Goal: Task Accomplishment & Management: Manage account settings

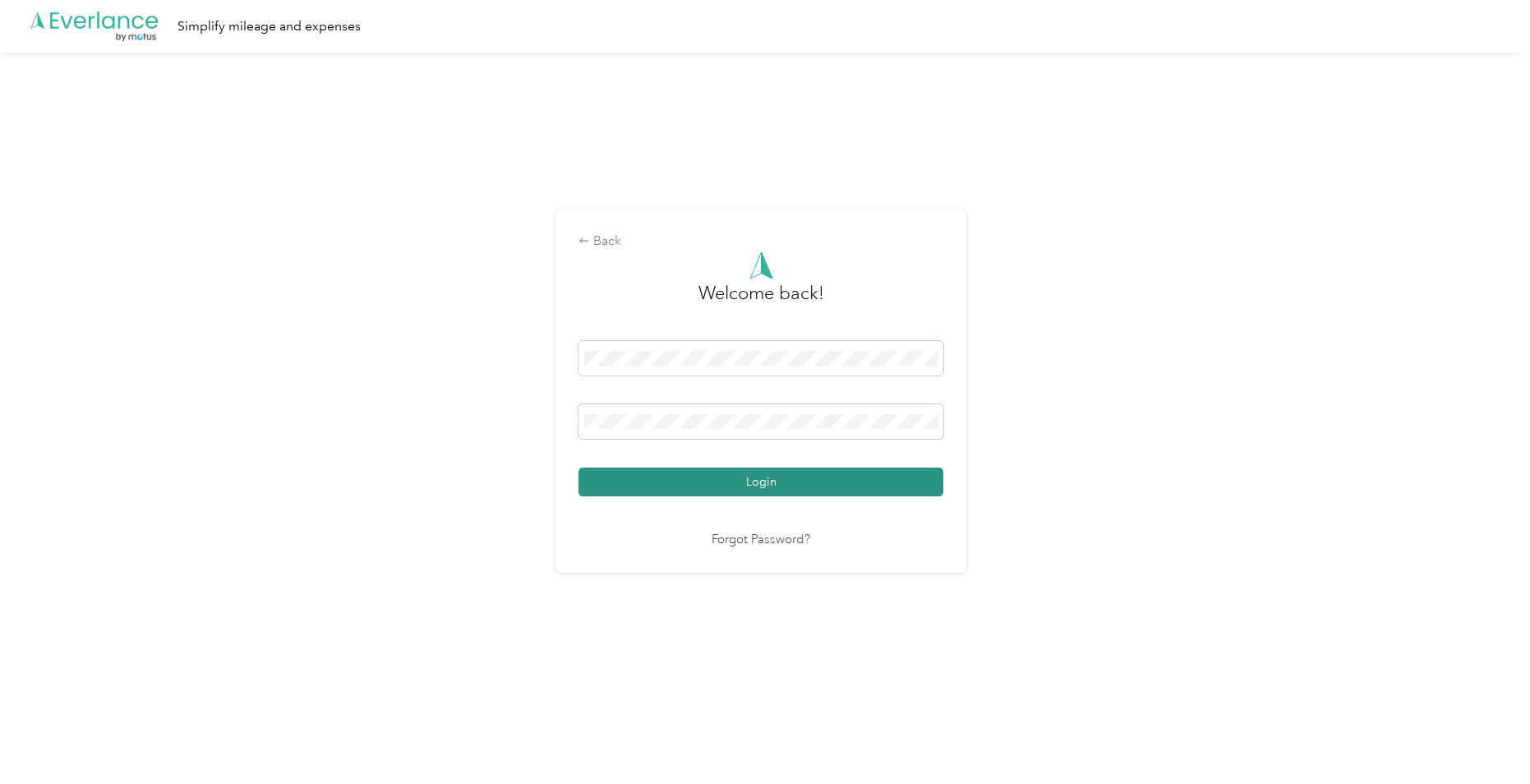
click at [766, 481] on button "Login" at bounding box center [761, 481] width 365 height 28
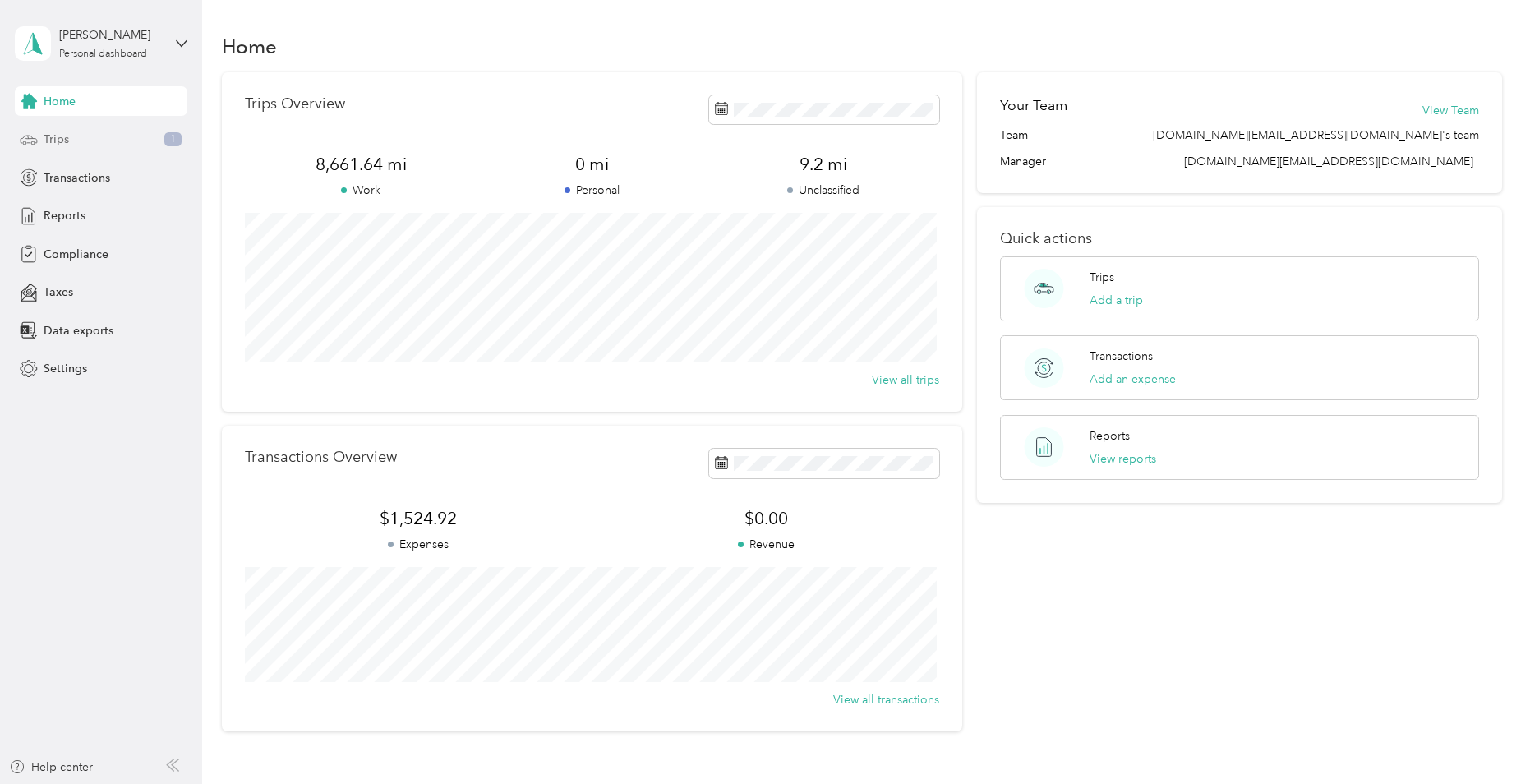
click at [128, 138] on div "Trips 1" at bounding box center [101, 140] width 173 height 29
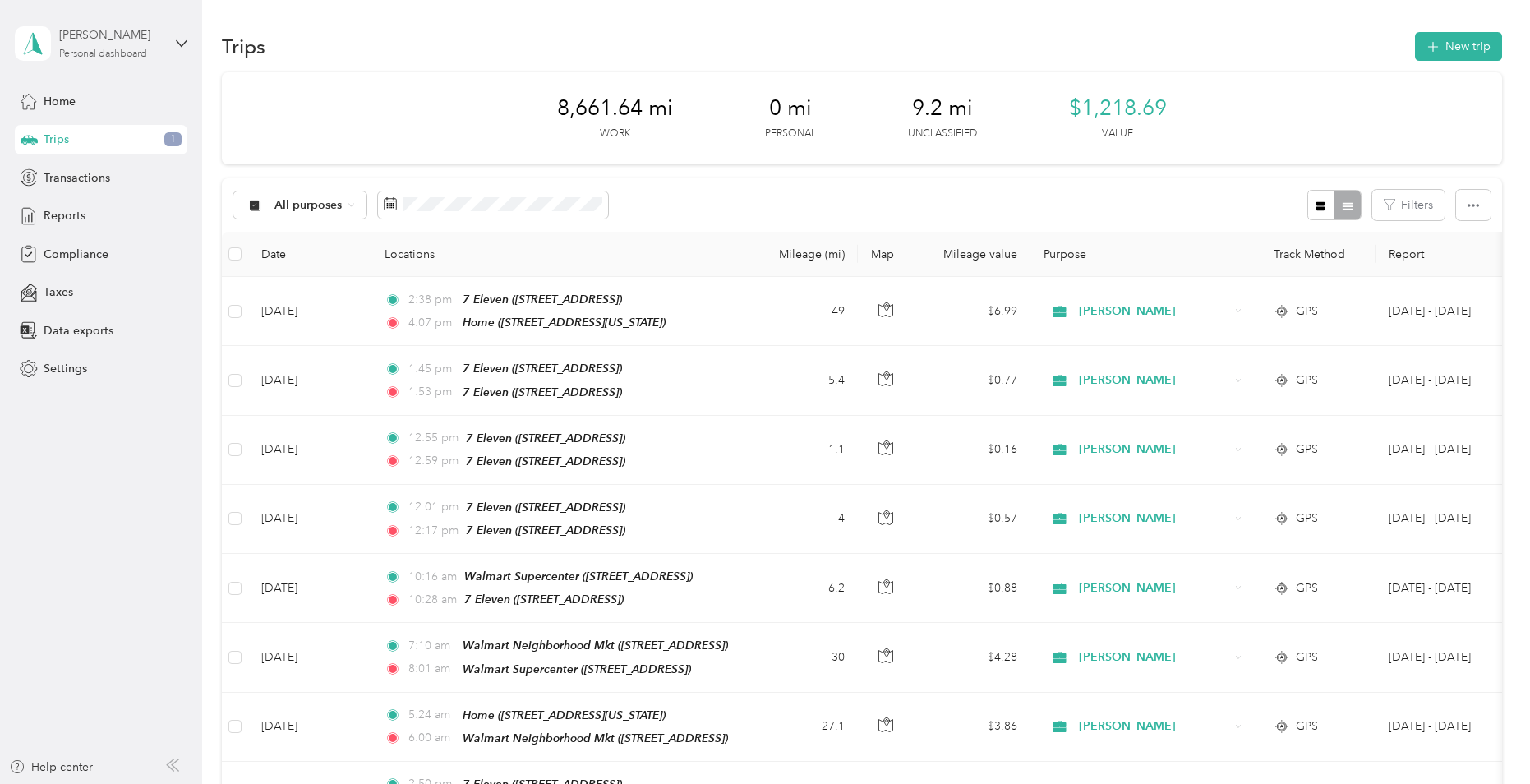
click at [113, 55] on div "Personal dashboard" at bounding box center [102, 54] width 87 height 10
click at [180, 37] on icon at bounding box center [182, 43] width 12 height 12
click at [181, 46] on icon at bounding box center [182, 43] width 10 height 6
click at [128, 258] on div "Compliance" at bounding box center [101, 253] width 173 height 29
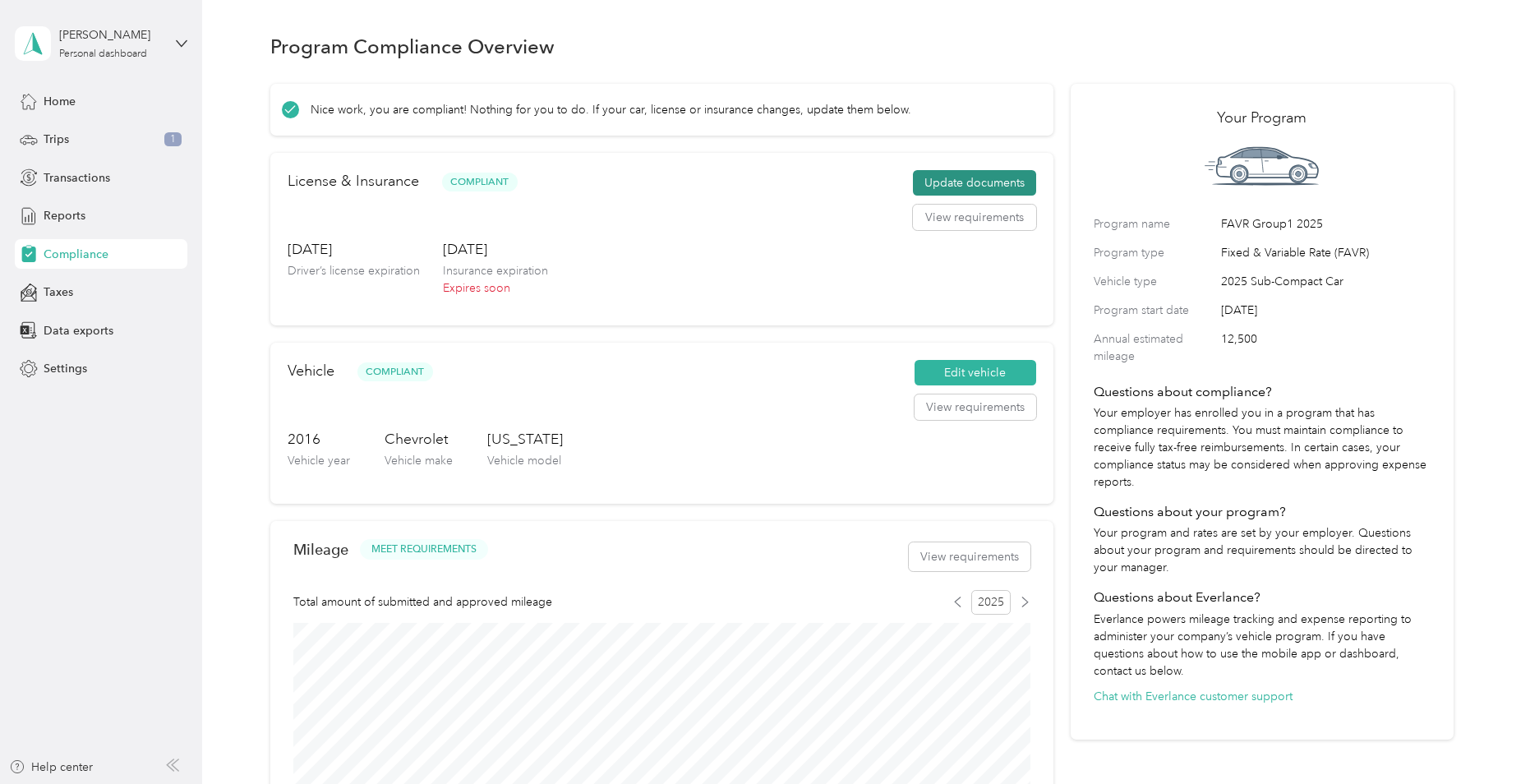
click at [1003, 180] on button "Update documents" at bounding box center [974, 183] width 123 height 27
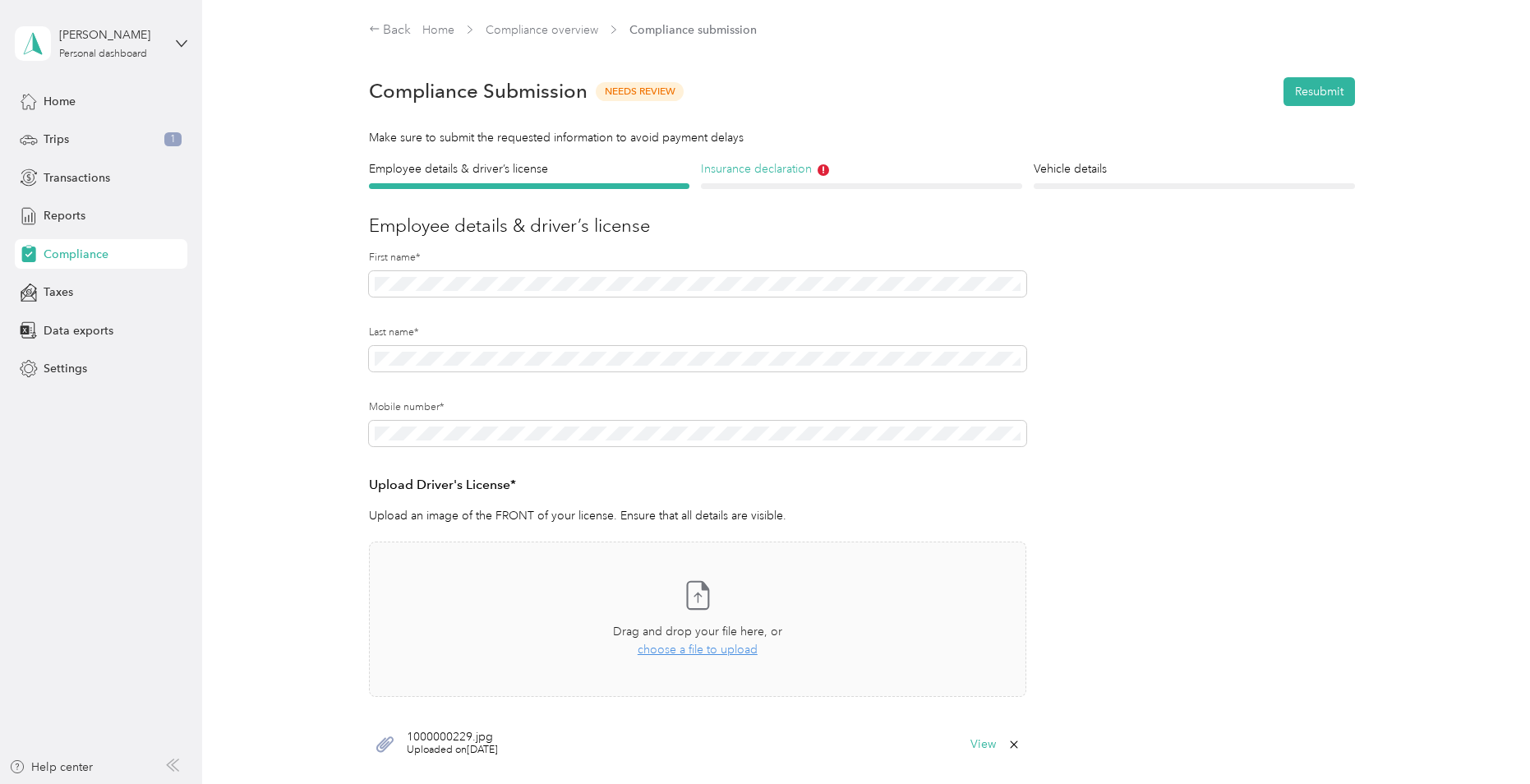
click at [790, 169] on h4 "Insurance declaration" at bounding box center [861, 169] width 321 height 18
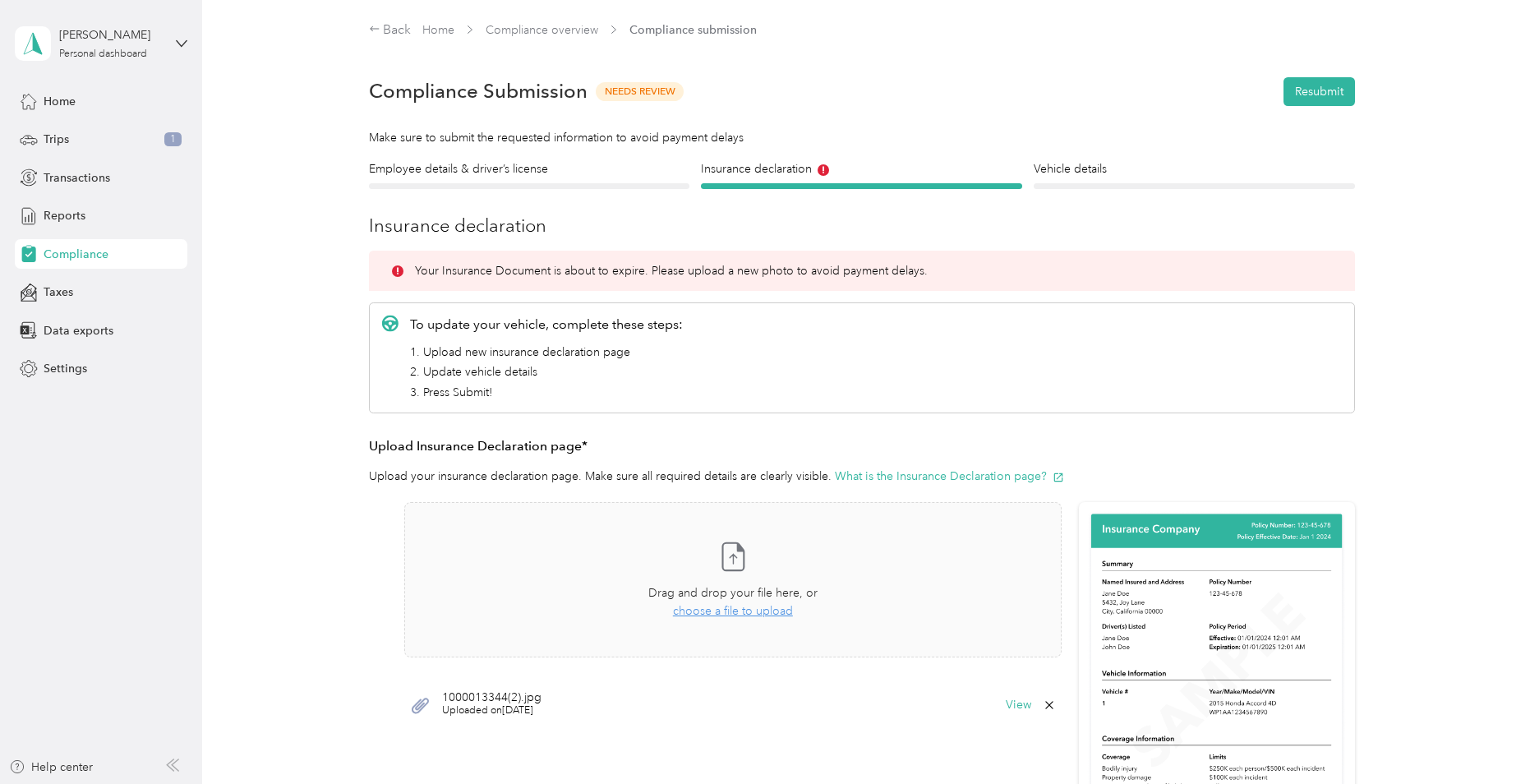
click at [504, 185] on div at bounding box center [529, 186] width 321 height 6
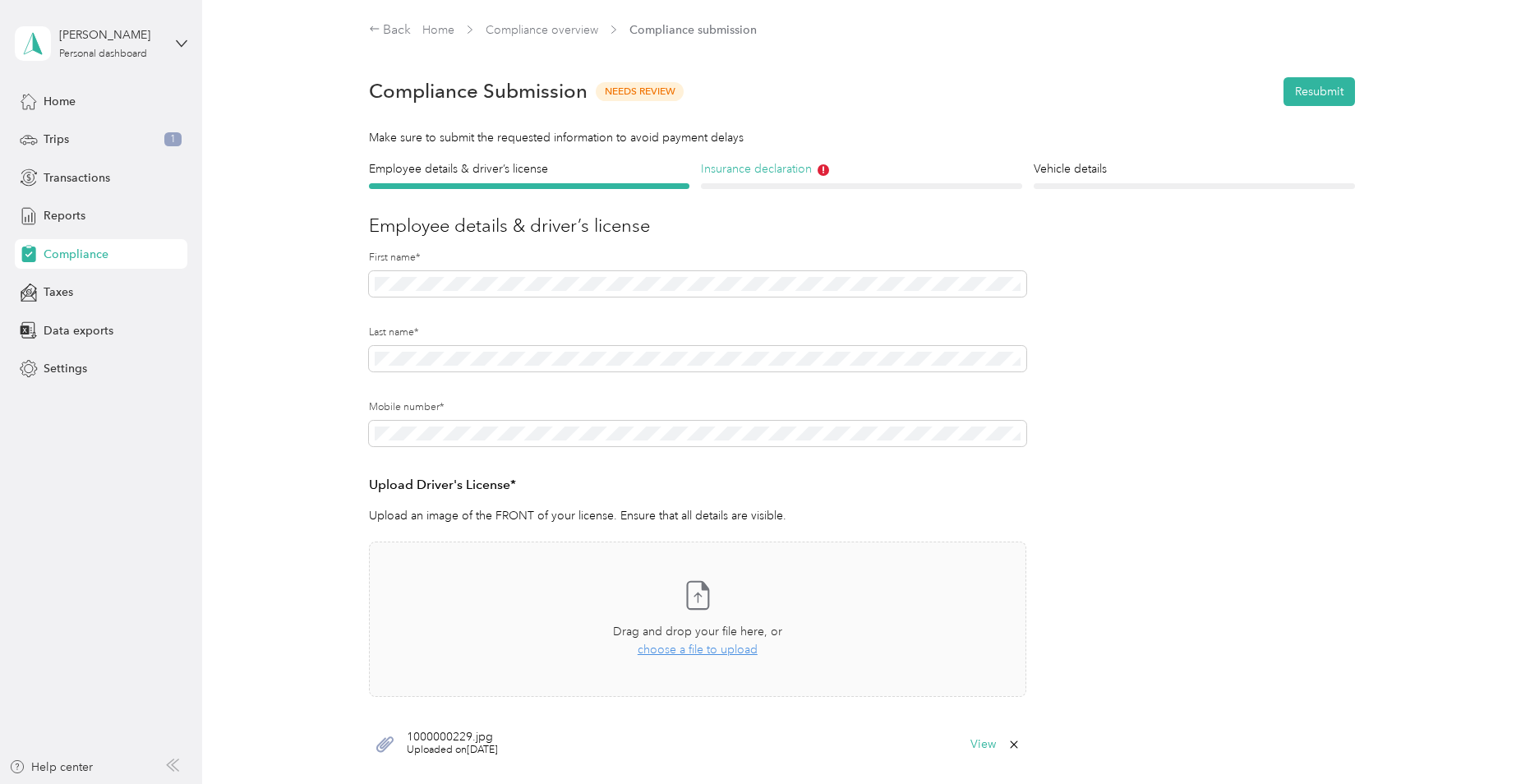
click at [795, 172] on h4 "Insurance declaration" at bounding box center [861, 169] width 321 height 18
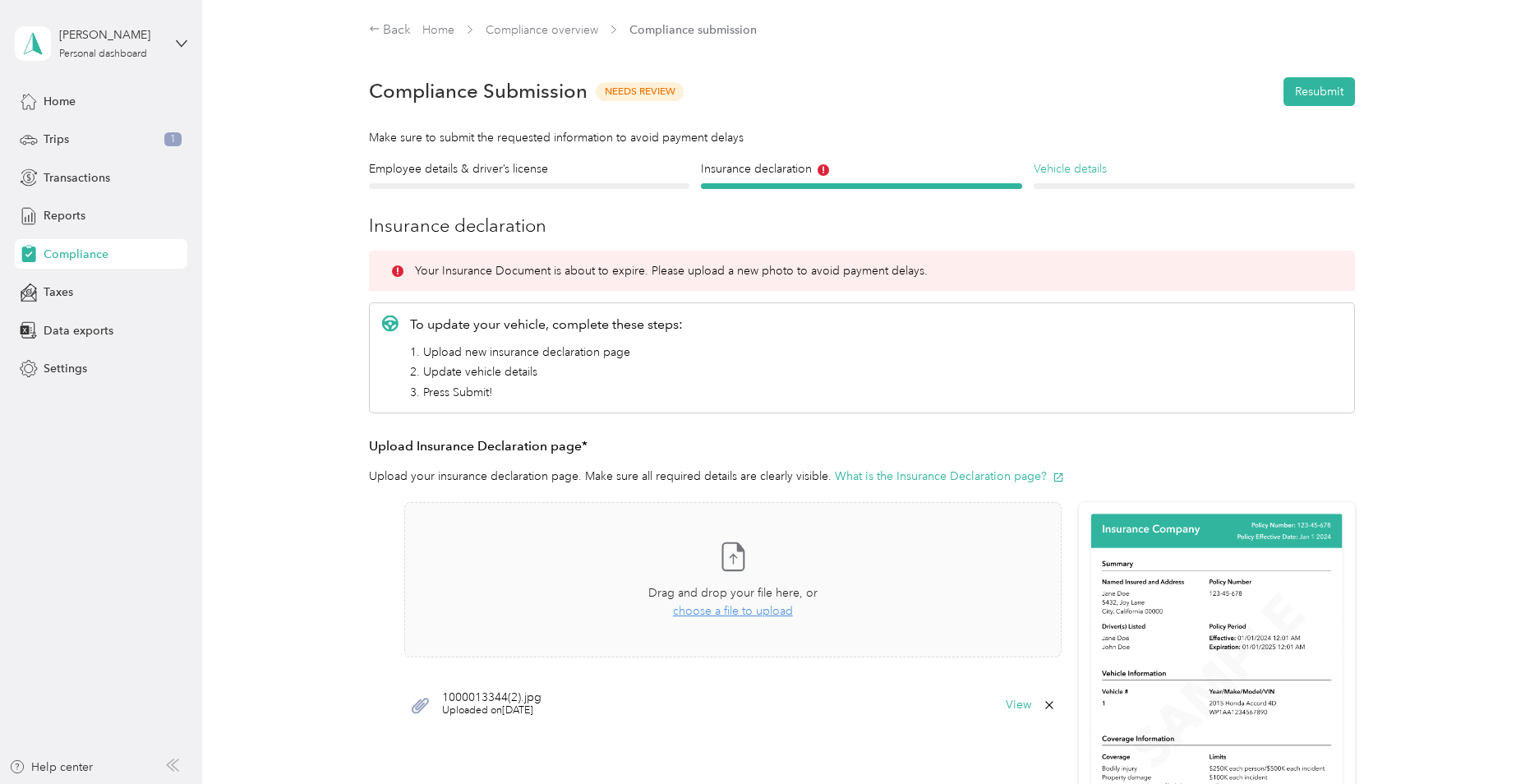
click at [1137, 173] on h4 "Vehicle details" at bounding box center [1194, 169] width 321 height 18
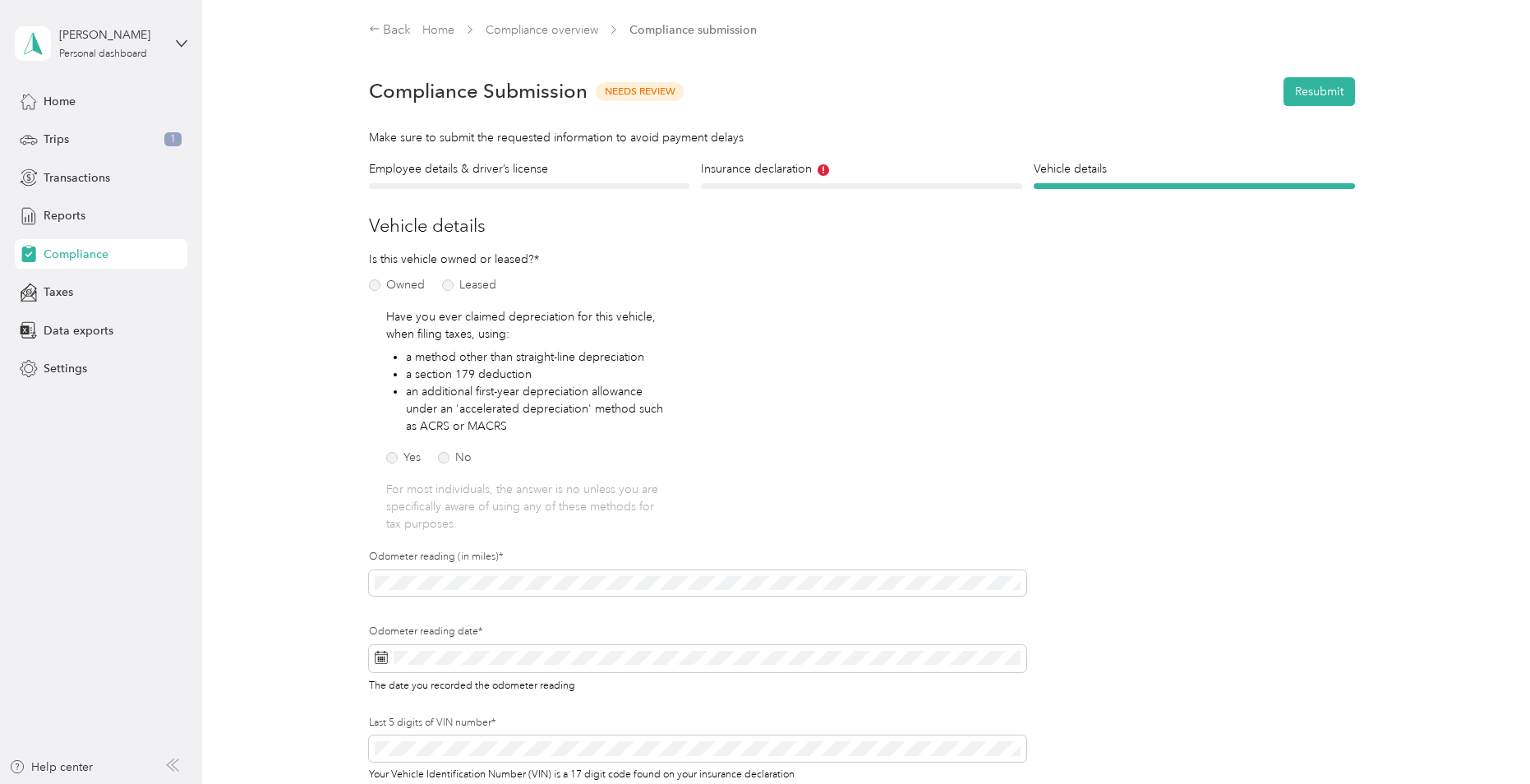
click at [745, 179] on div "Insurance declaration Insurance" at bounding box center [861, 174] width 321 height 28
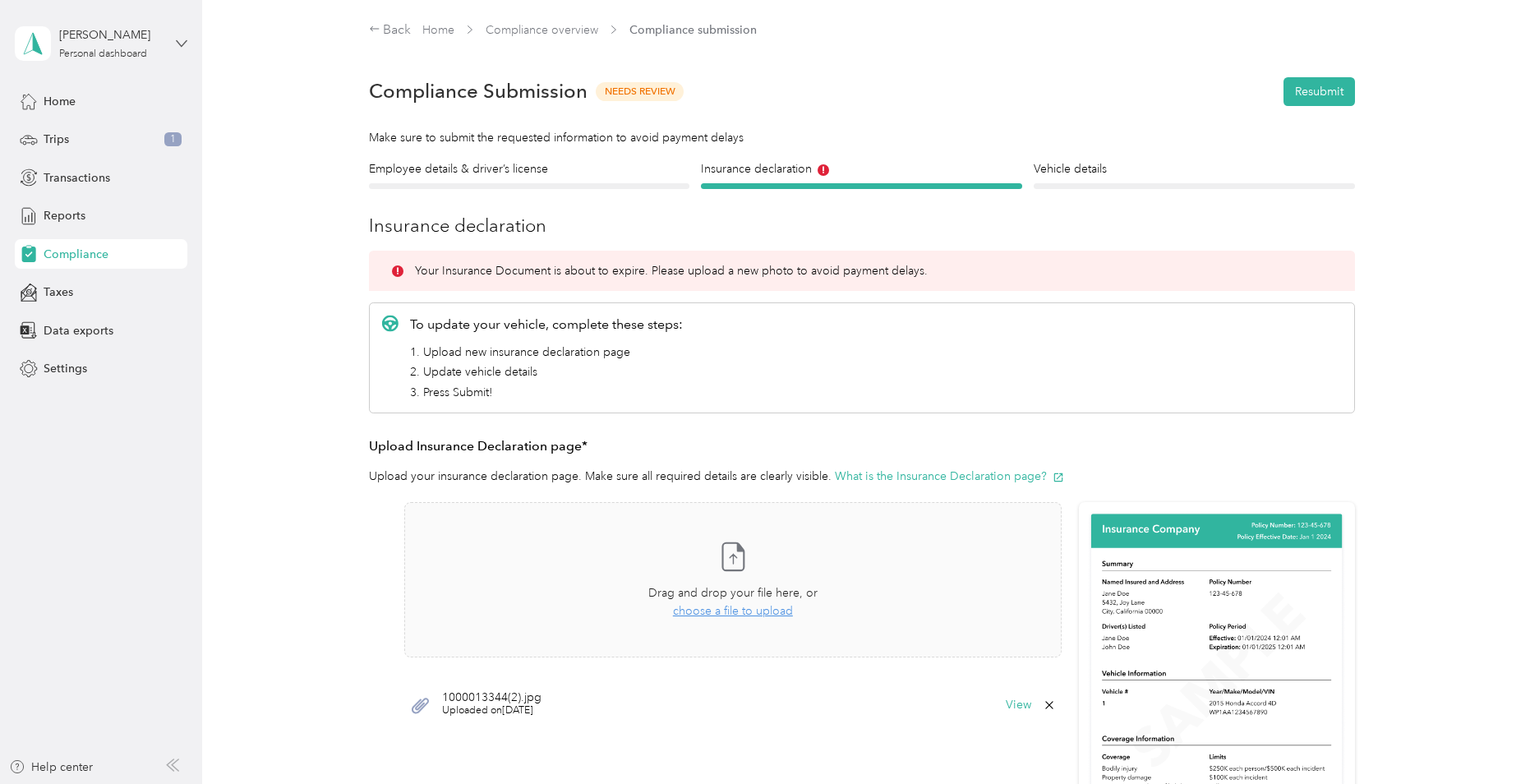
click at [181, 43] on icon at bounding box center [182, 43] width 12 height 12
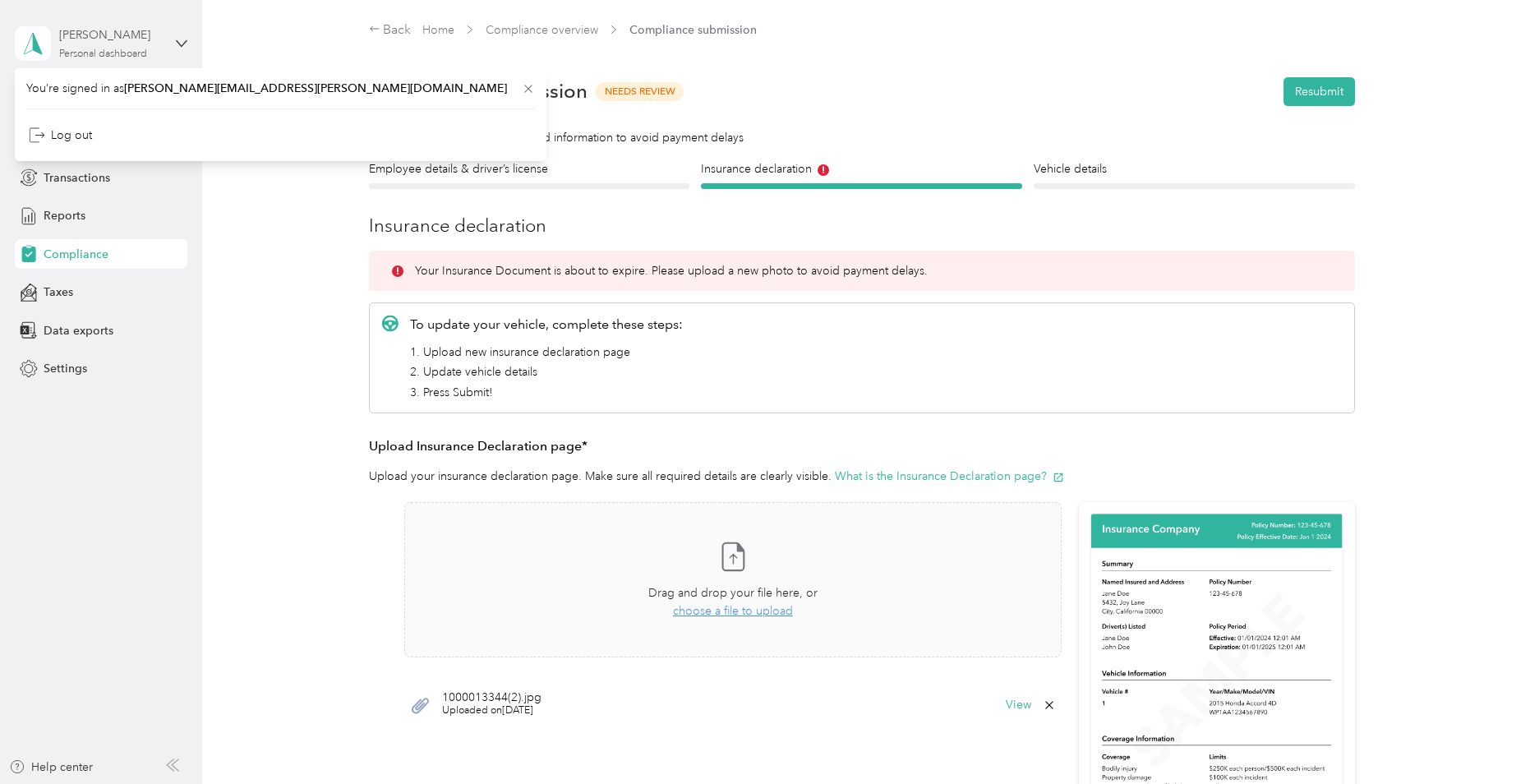
click at [94, 45] on div "[PERSON_NAME] Personal dashboard" at bounding box center [110, 42] width 103 height 32
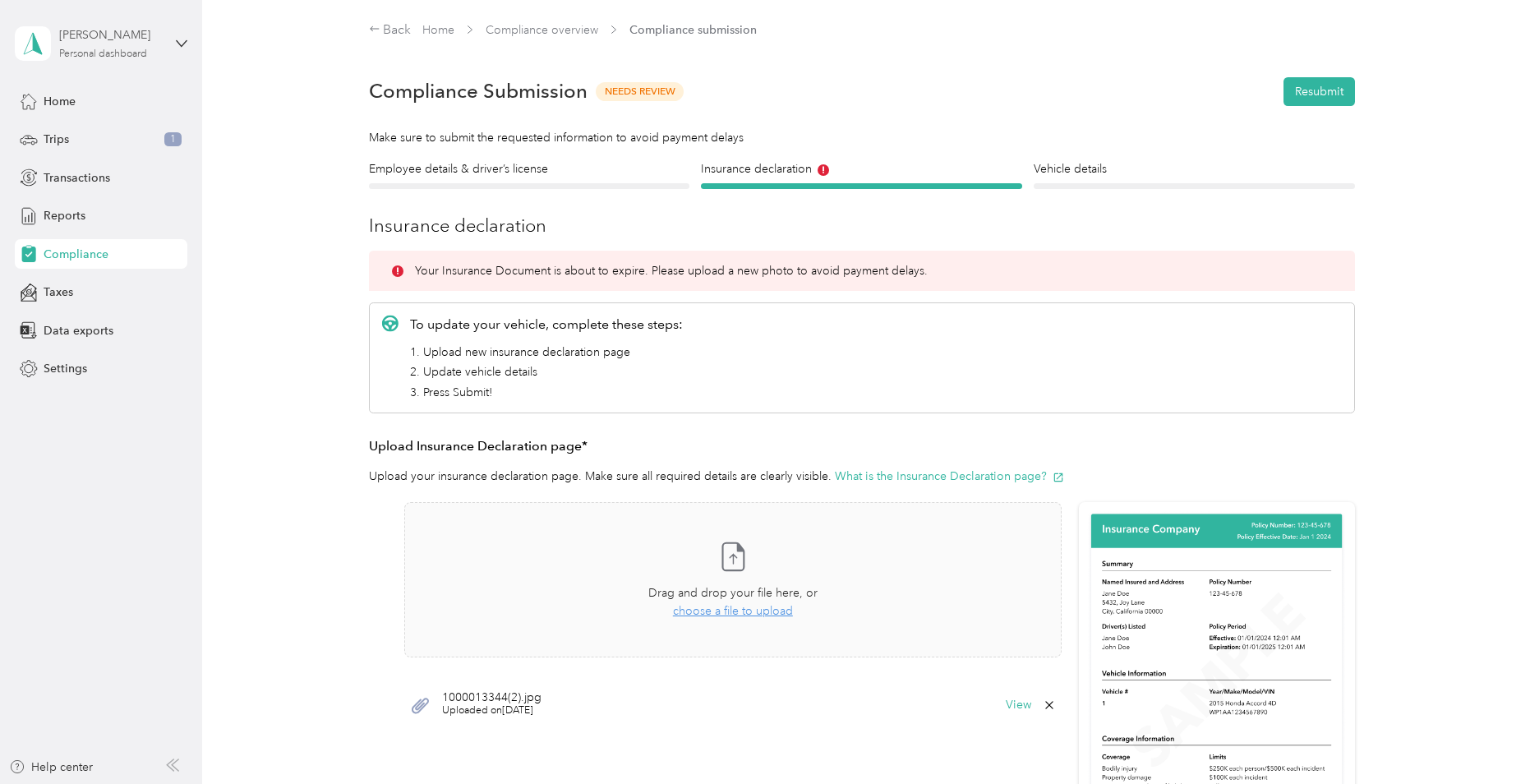
click at [94, 36] on div "[PERSON_NAME]" at bounding box center [110, 35] width 103 height 18
click at [399, 32] on div "Back" at bounding box center [389, 30] width 42 height 20
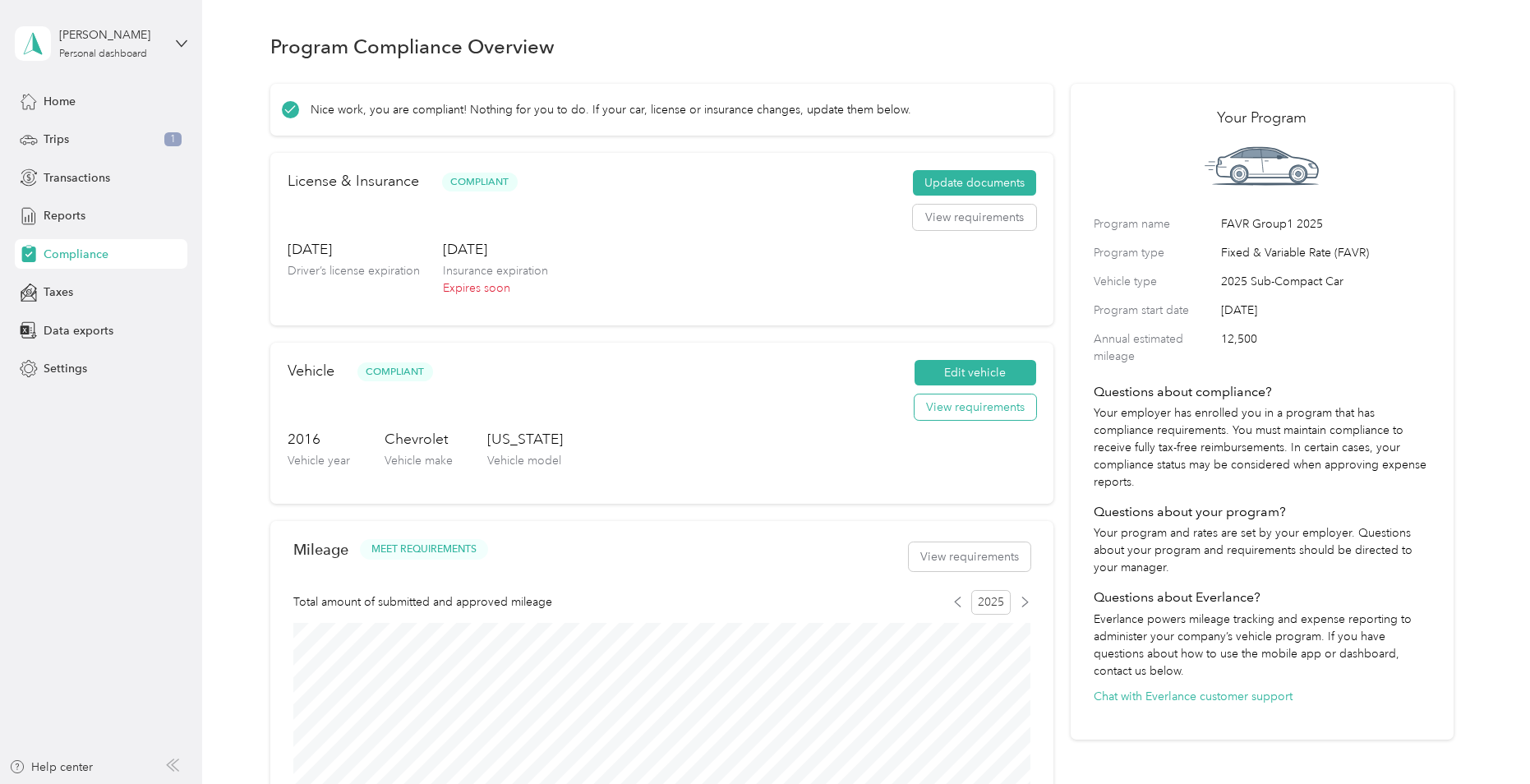
click at [959, 405] on button "View requirements" at bounding box center [976, 407] width 122 height 27
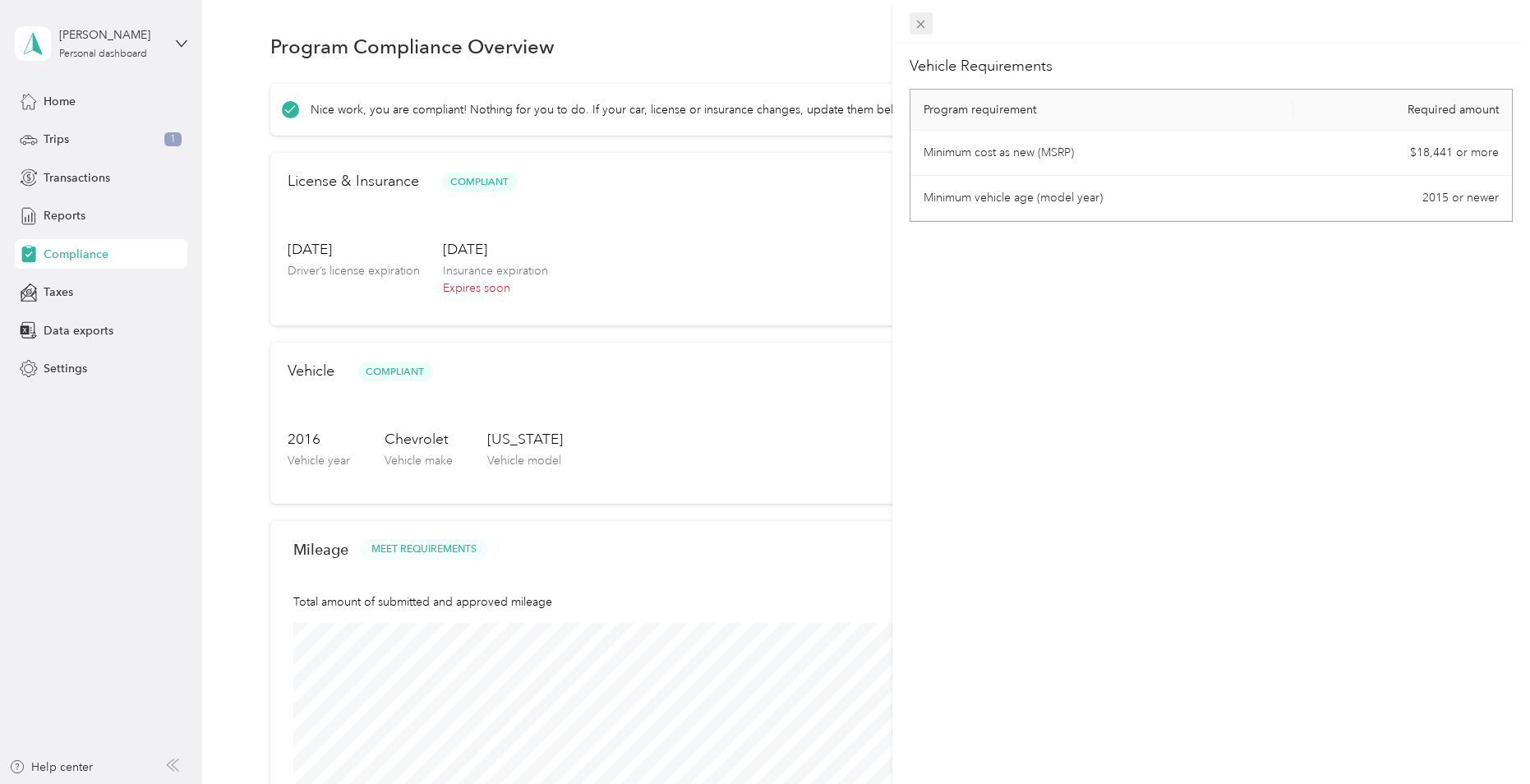
click at [923, 24] on icon at bounding box center [921, 25] width 14 height 14
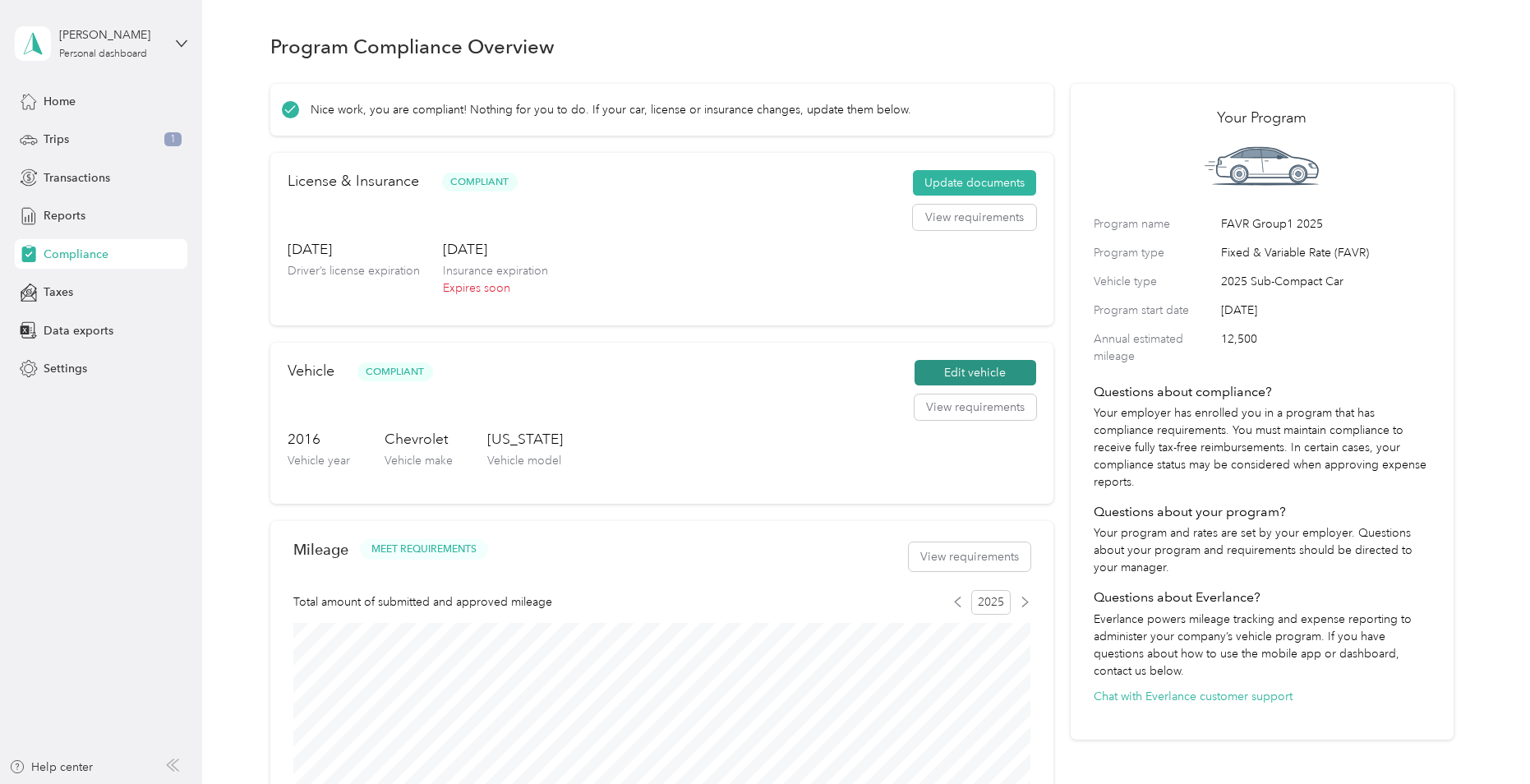
click at [974, 372] on button "Edit vehicle" at bounding box center [976, 372] width 122 height 27
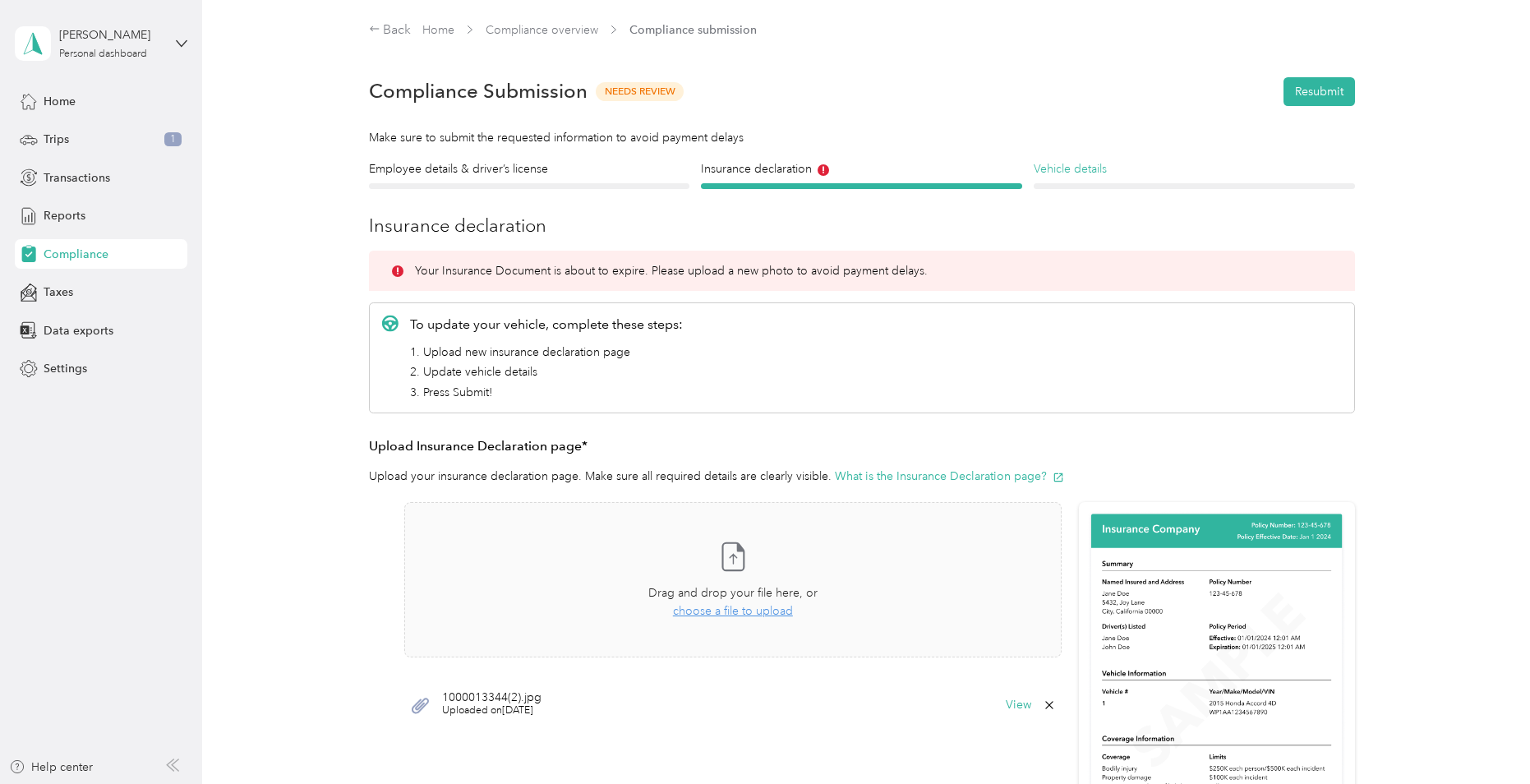
click at [1087, 166] on h4 "Vehicle details" at bounding box center [1194, 169] width 321 height 18
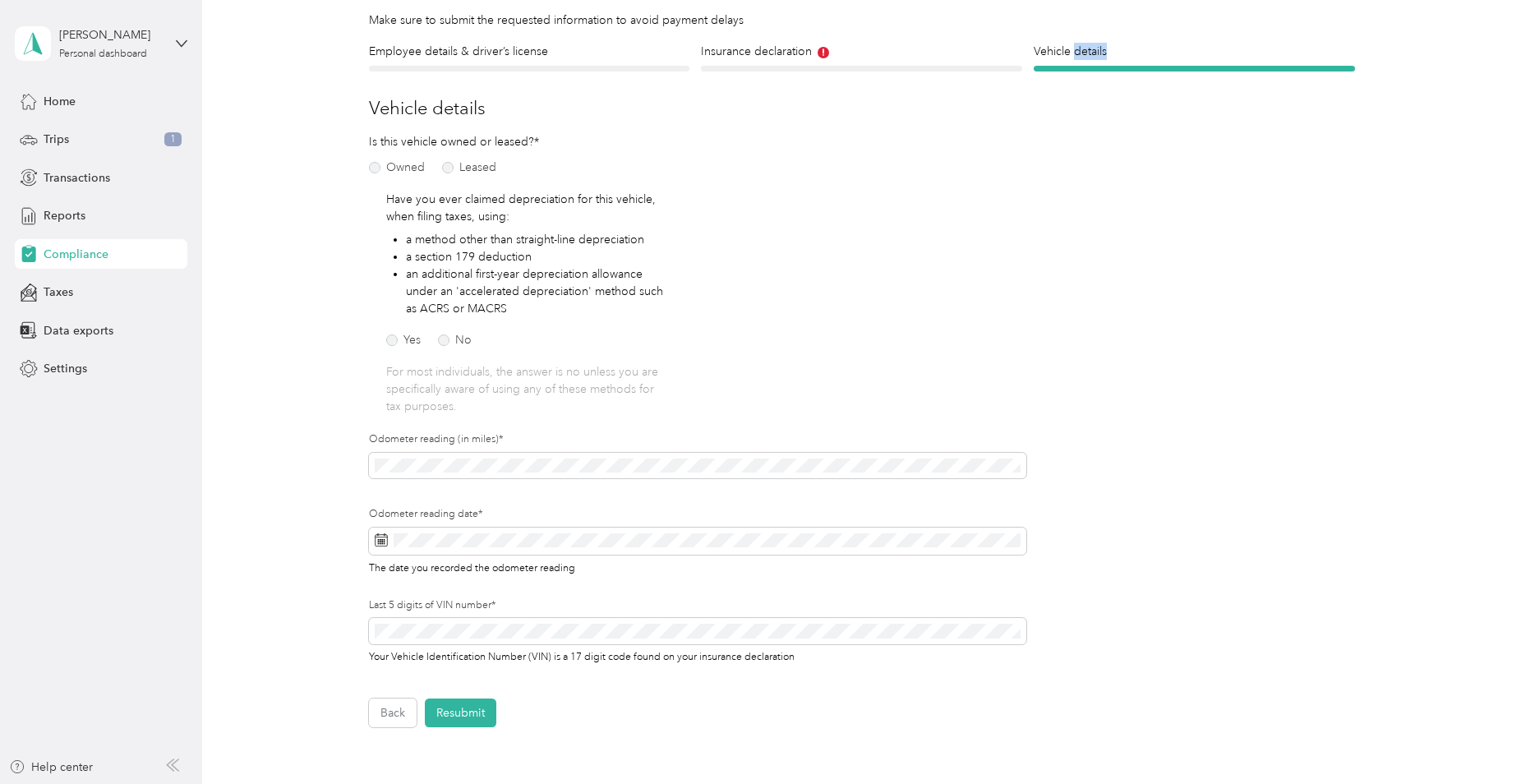
scroll to position [300, 0]
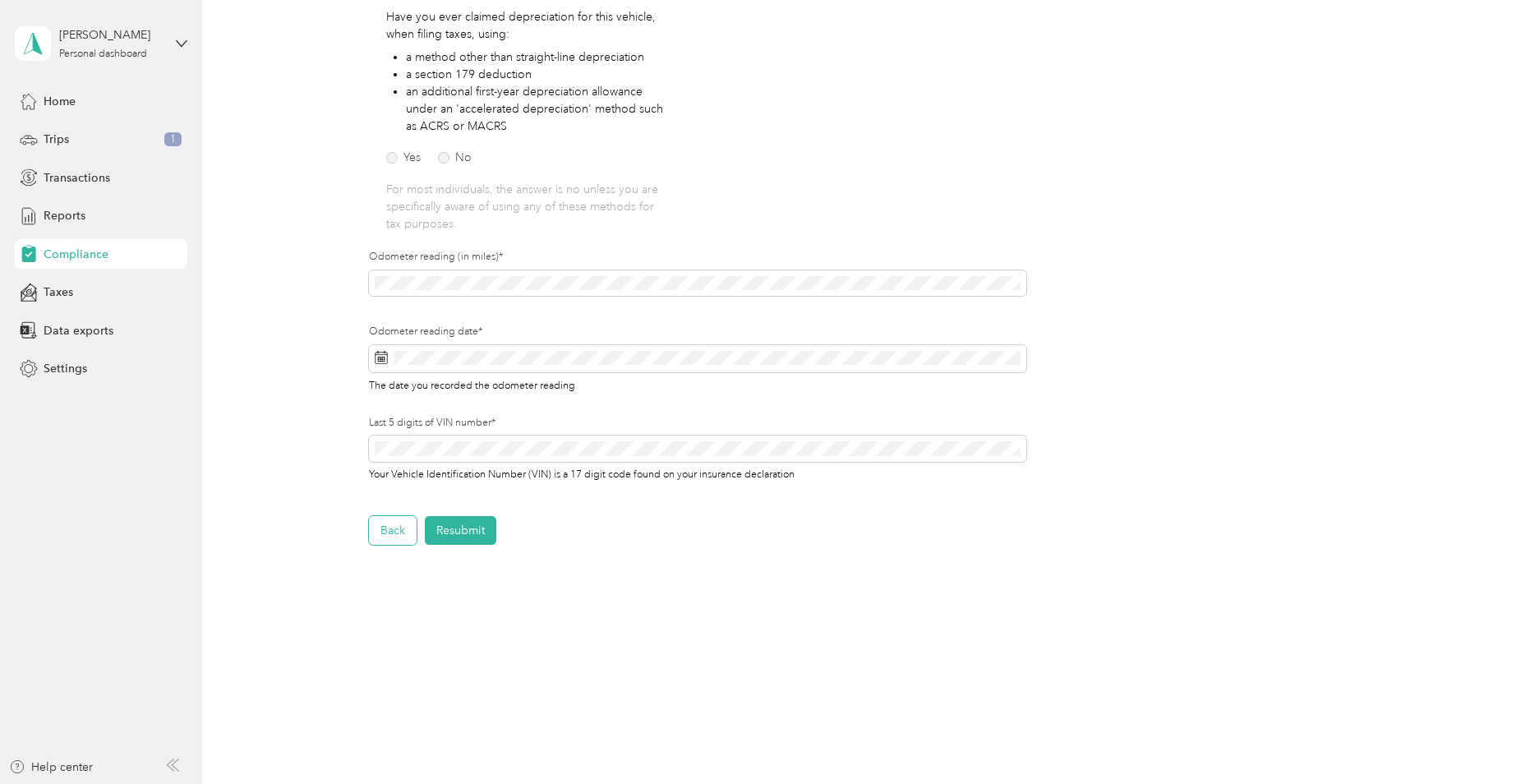
click at [395, 539] on button "Back" at bounding box center [392, 530] width 48 height 28
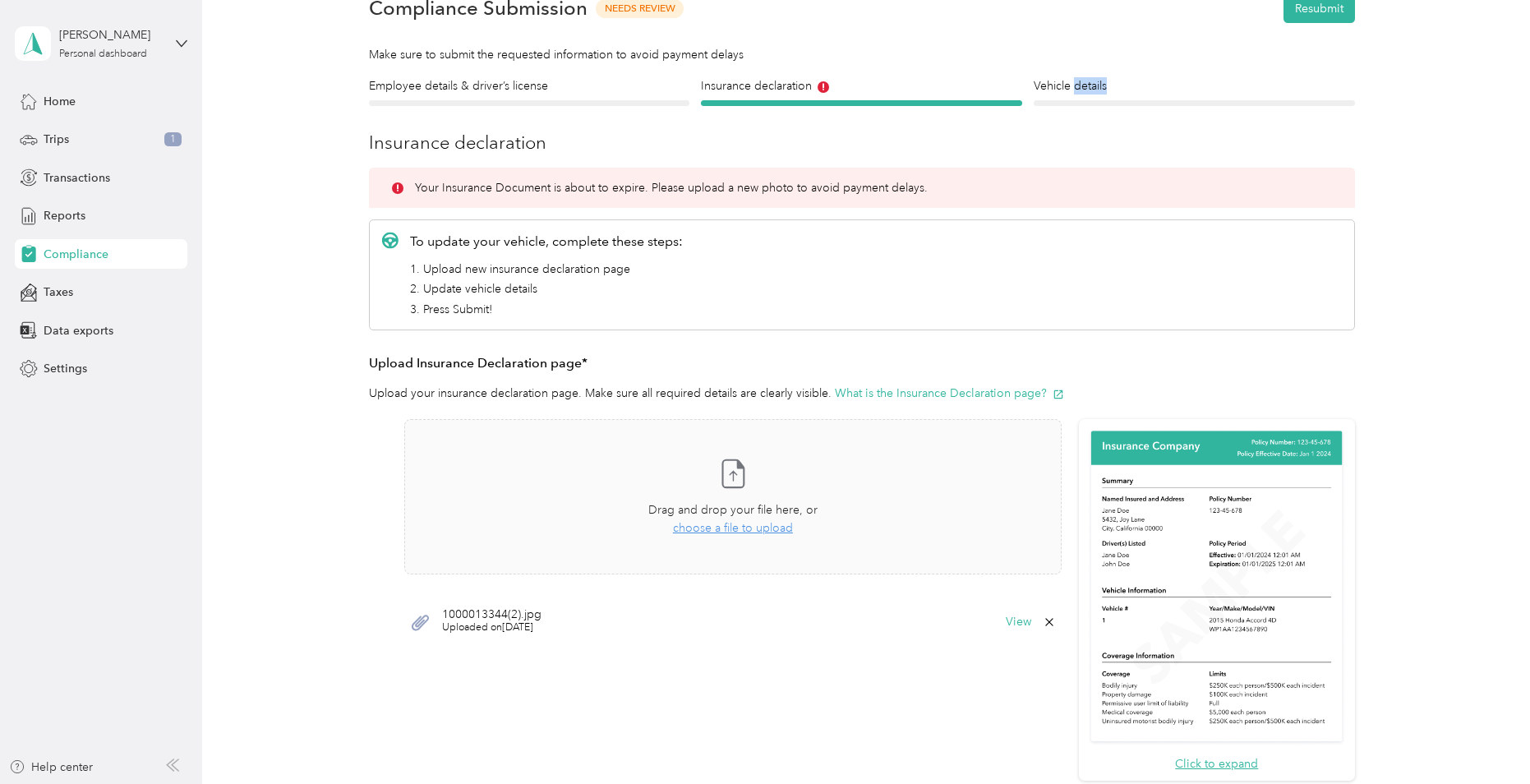
scroll to position [23, 0]
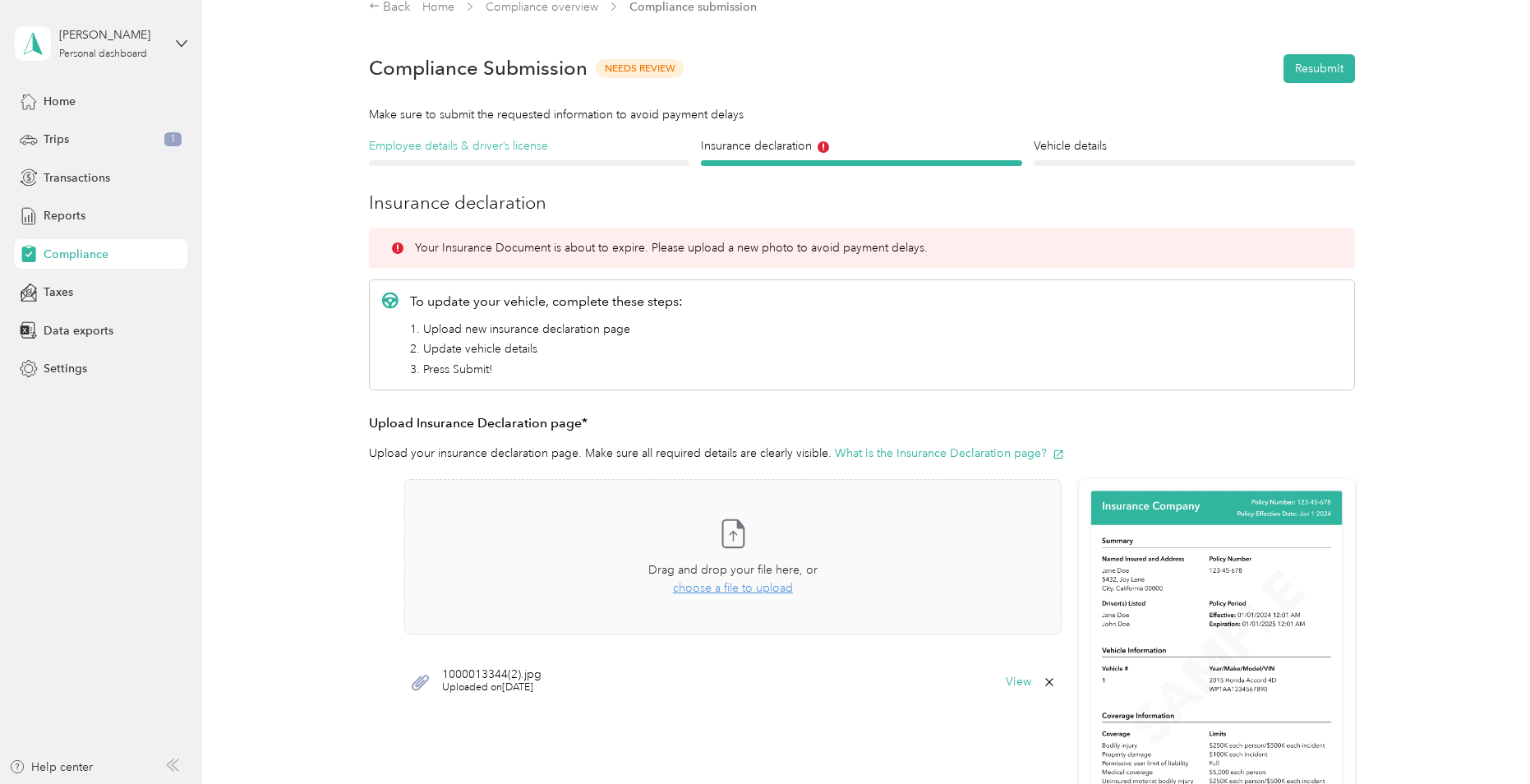
click at [502, 146] on h4 "Employee details & driver’s license" at bounding box center [529, 146] width 321 height 18
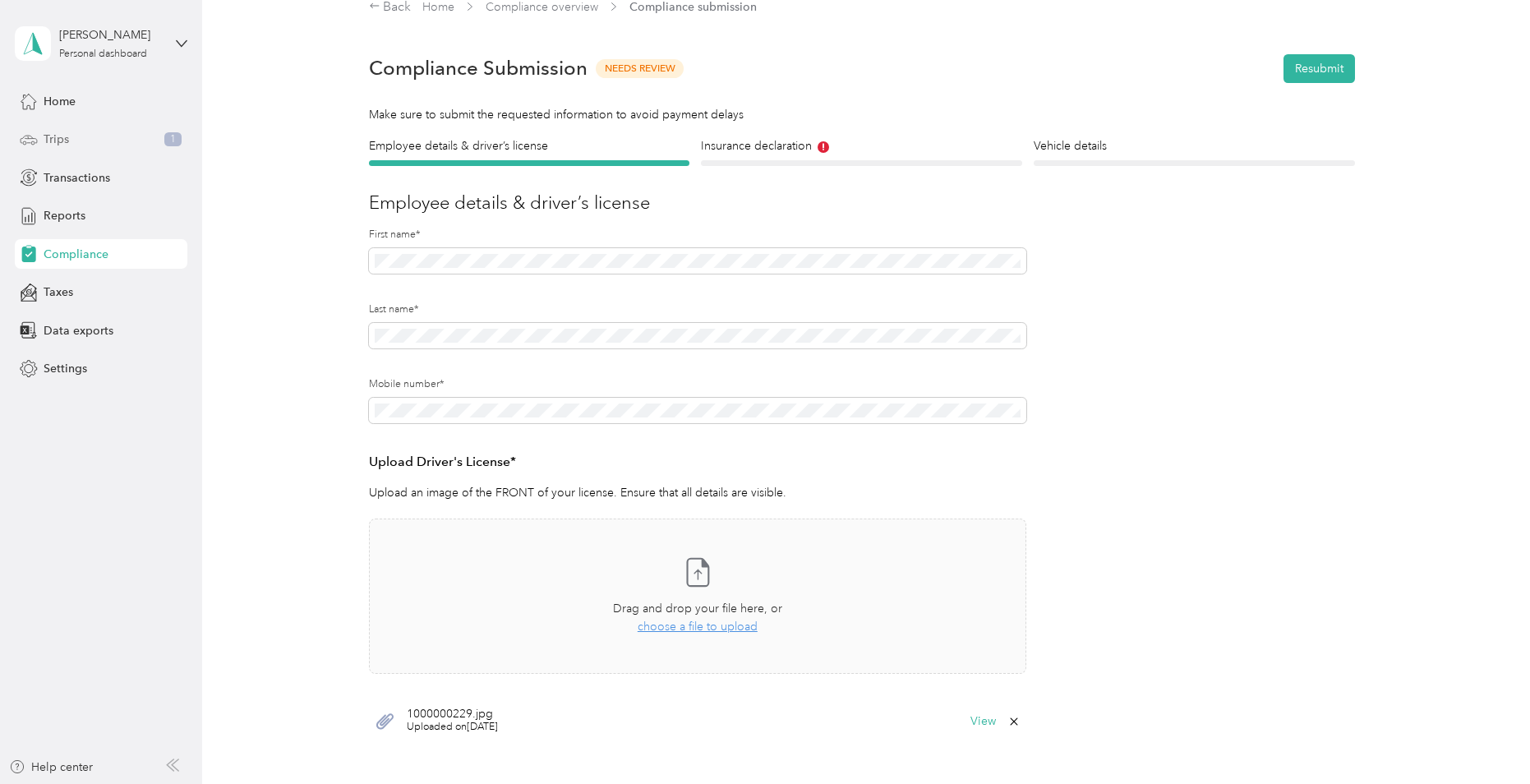
click at [104, 136] on div "Trips 1" at bounding box center [101, 140] width 173 height 29
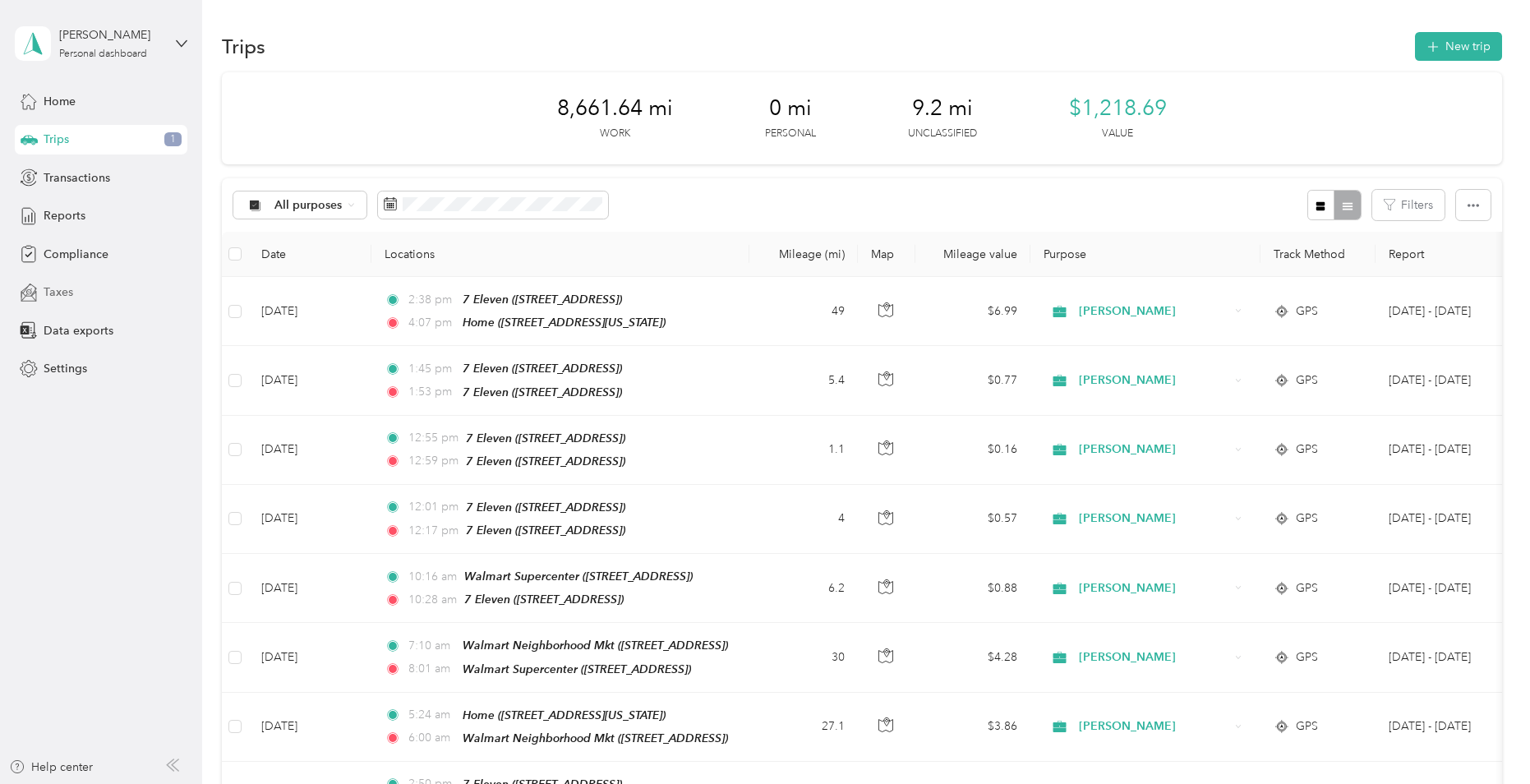
click at [113, 304] on div "Taxes" at bounding box center [101, 293] width 173 height 29
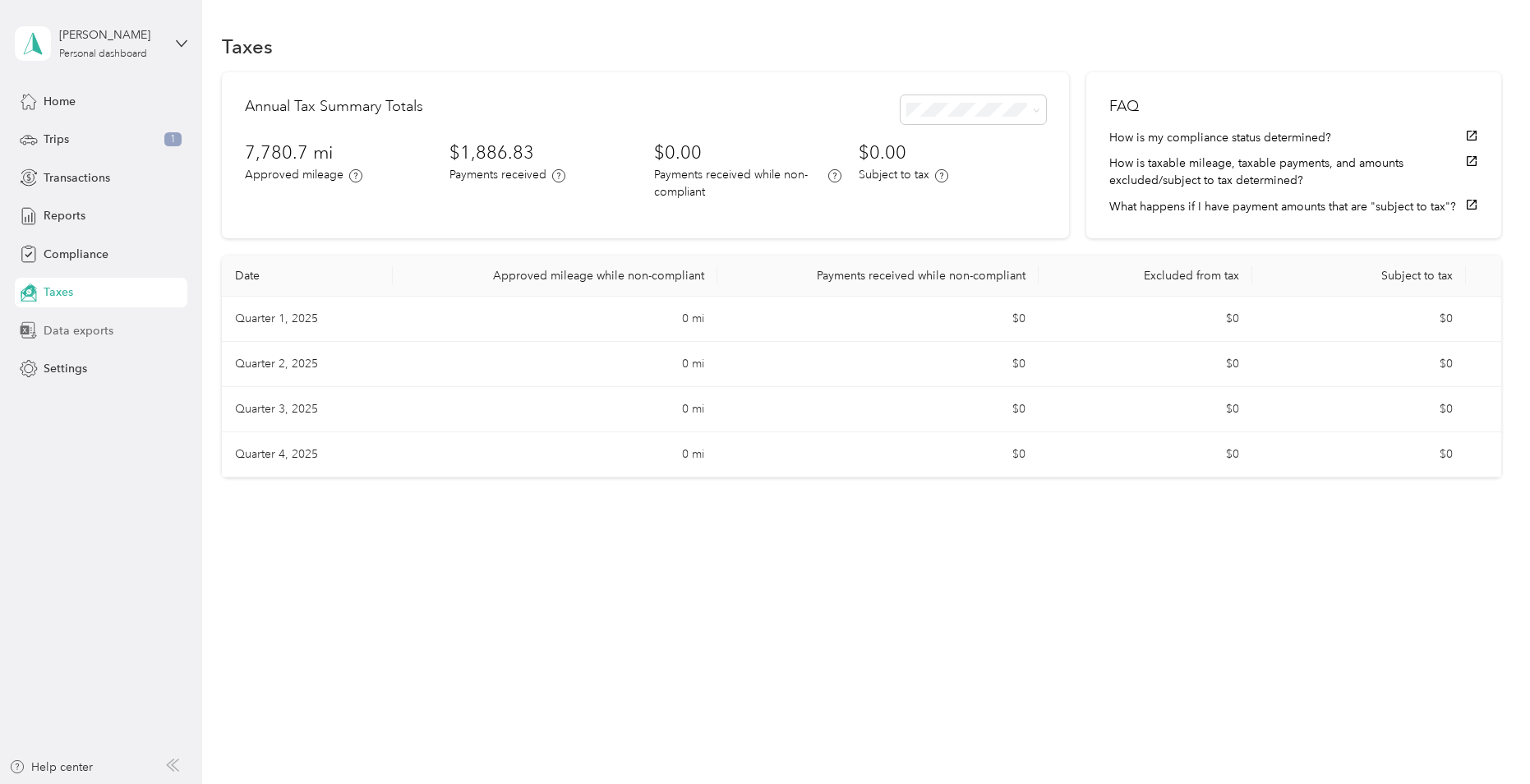
click at [121, 338] on div "Data exports" at bounding box center [101, 330] width 173 height 29
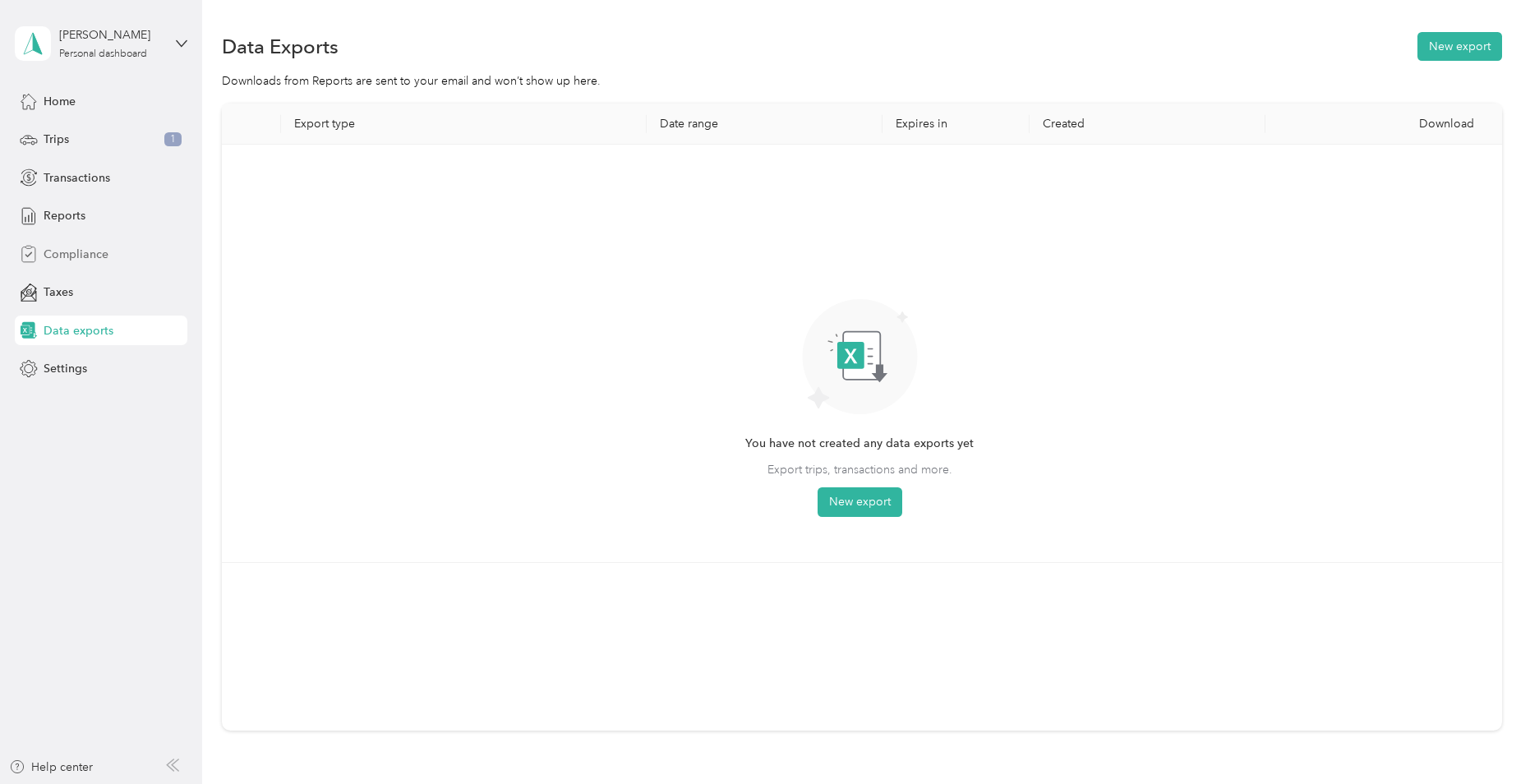
click at [120, 258] on div "Compliance" at bounding box center [101, 253] width 173 height 29
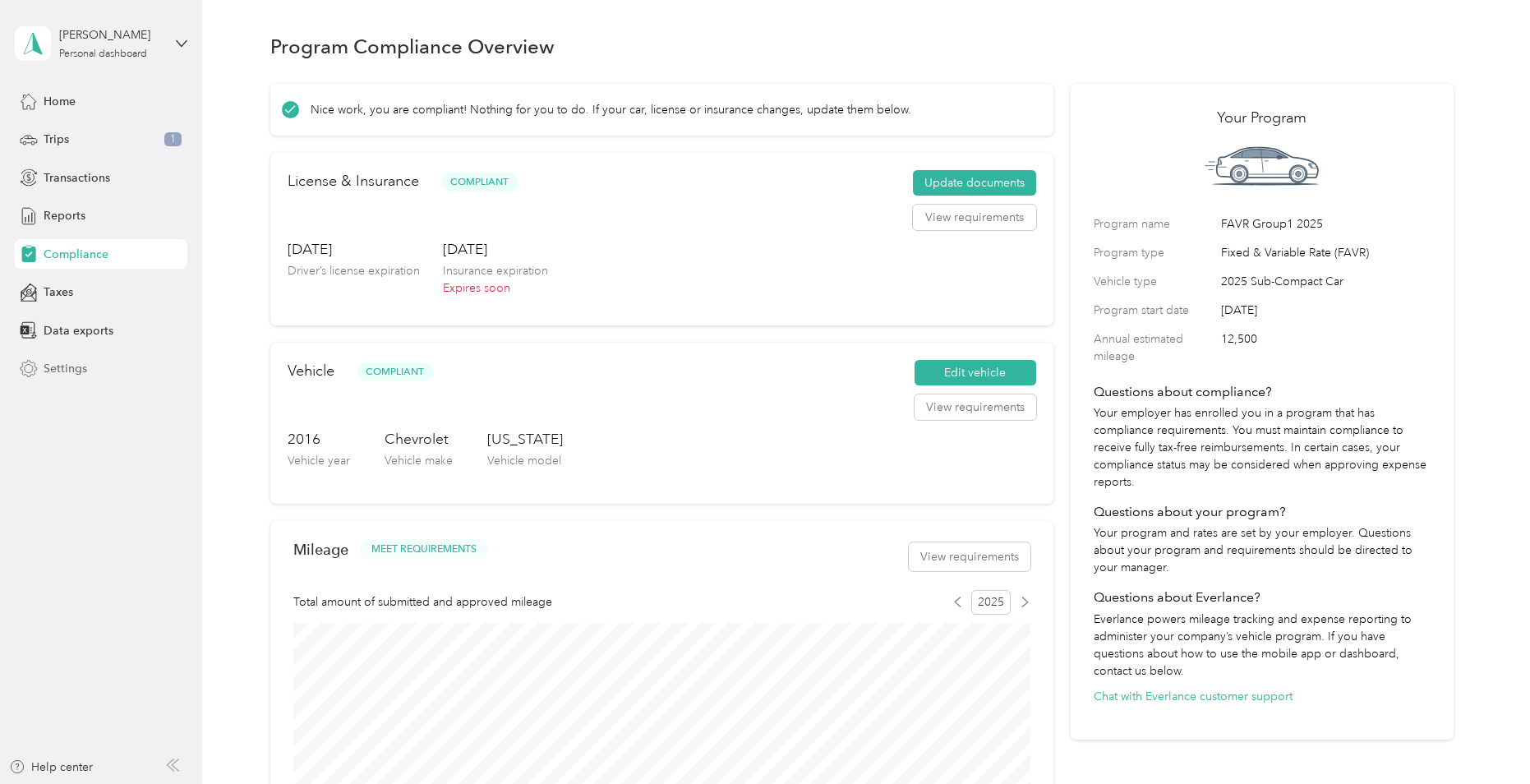
click at [115, 375] on div "Settings" at bounding box center [101, 368] width 173 height 29
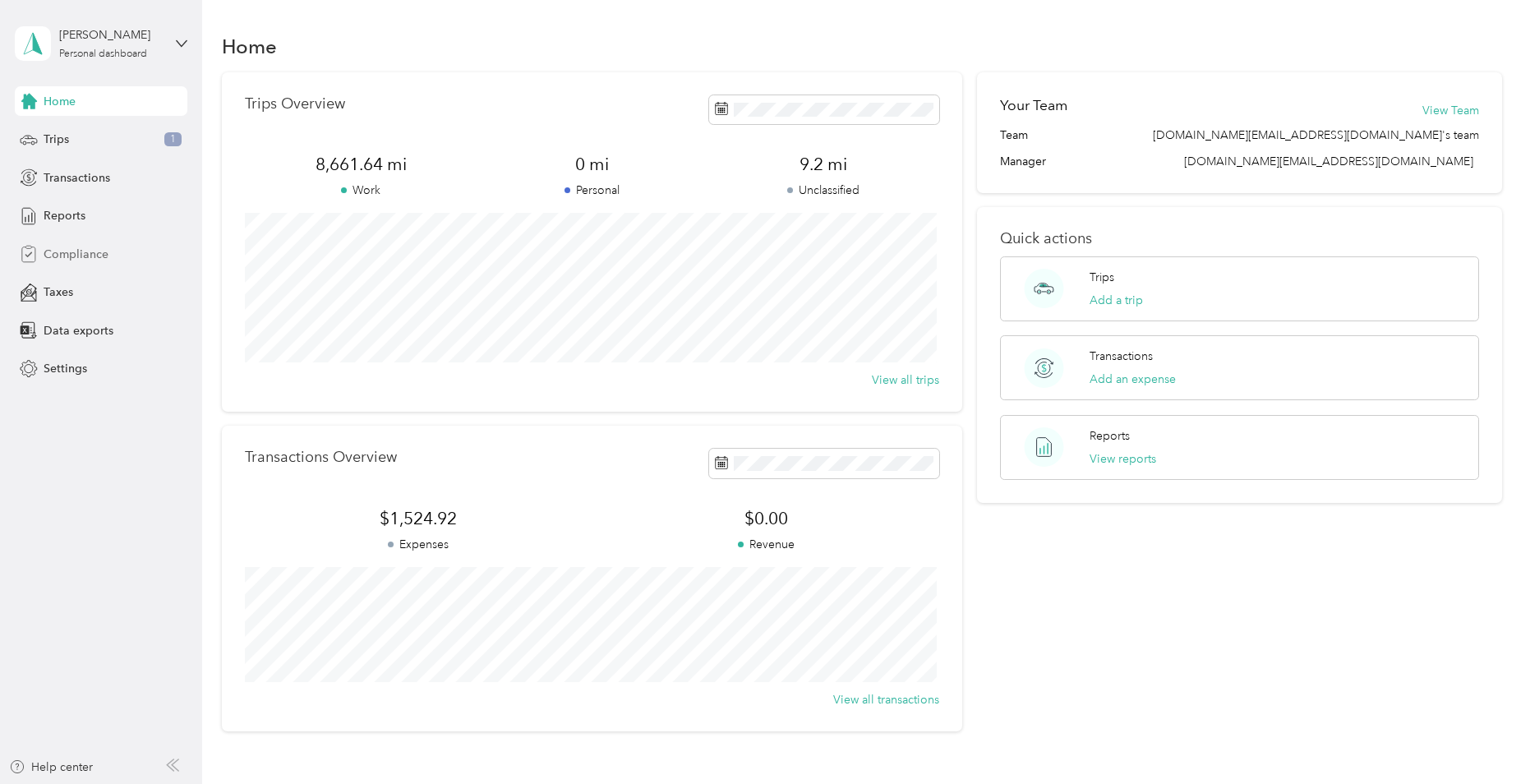
click at [111, 255] on div "Compliance" at bounding box center [101, 253] width 173 height 29
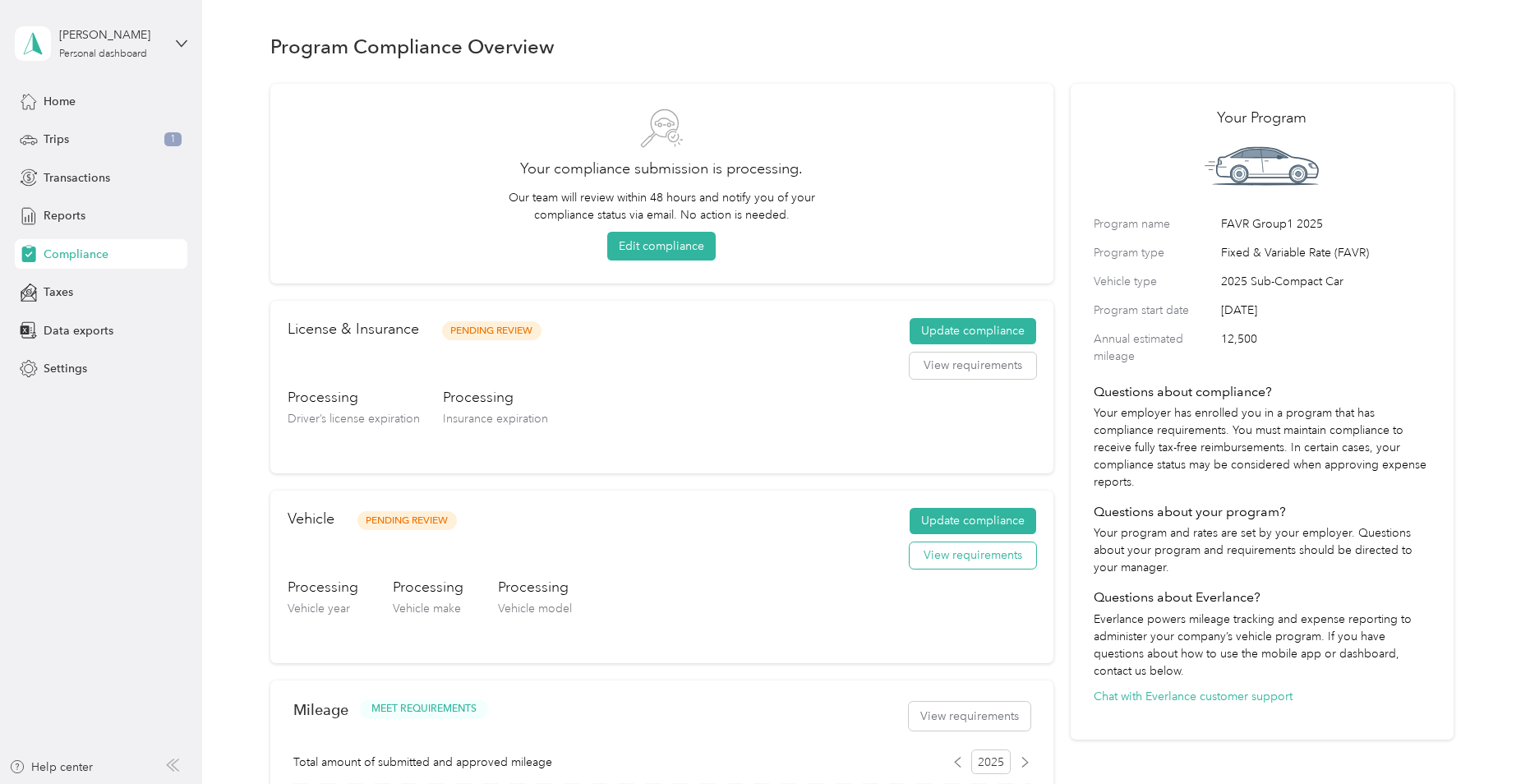
click at [973, 557] on button "View requirements" at bounding box center [973, 555] width 127 height 27
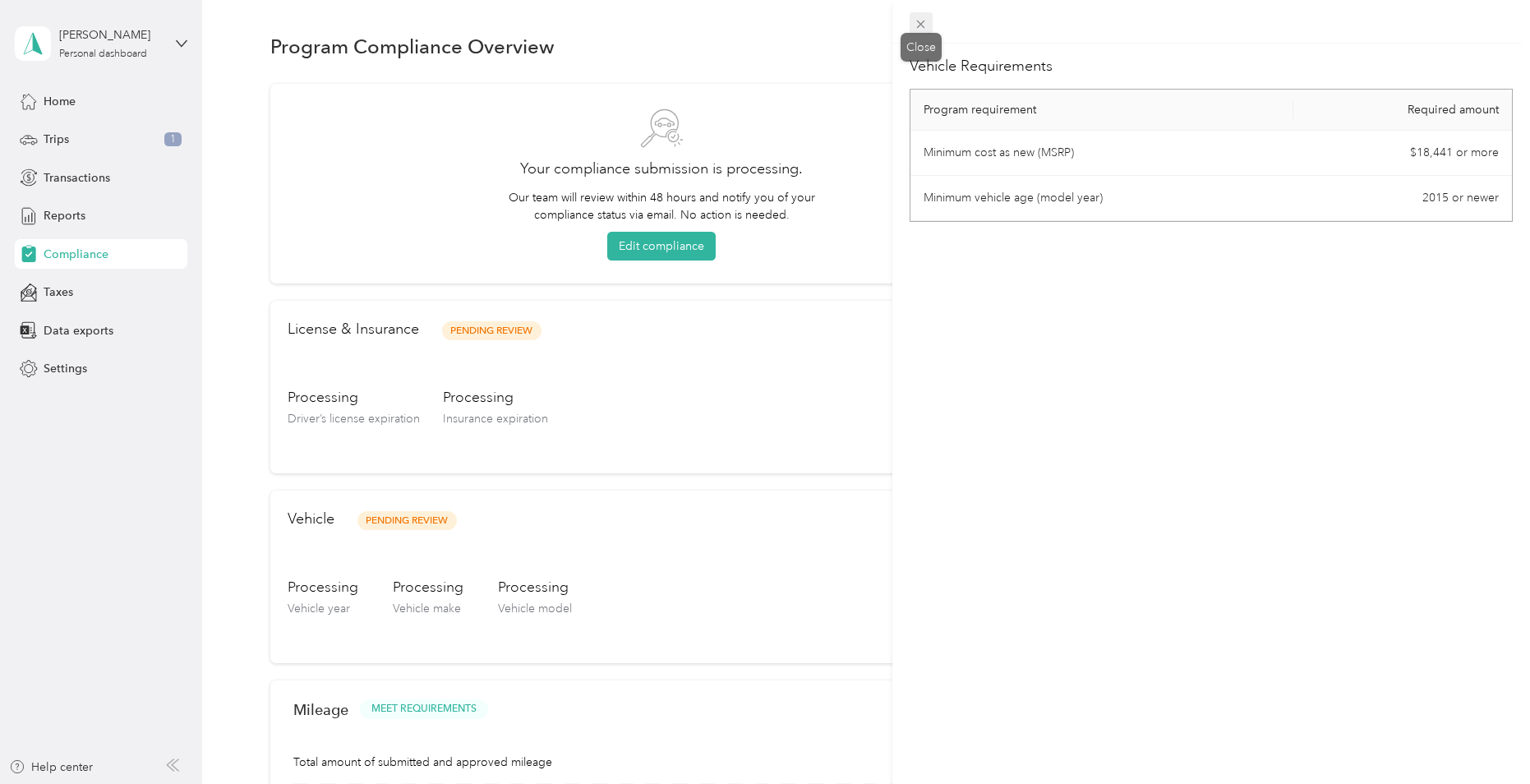
click at [921, 23] on icon at bounding box center [921, 25] width 8 height 8
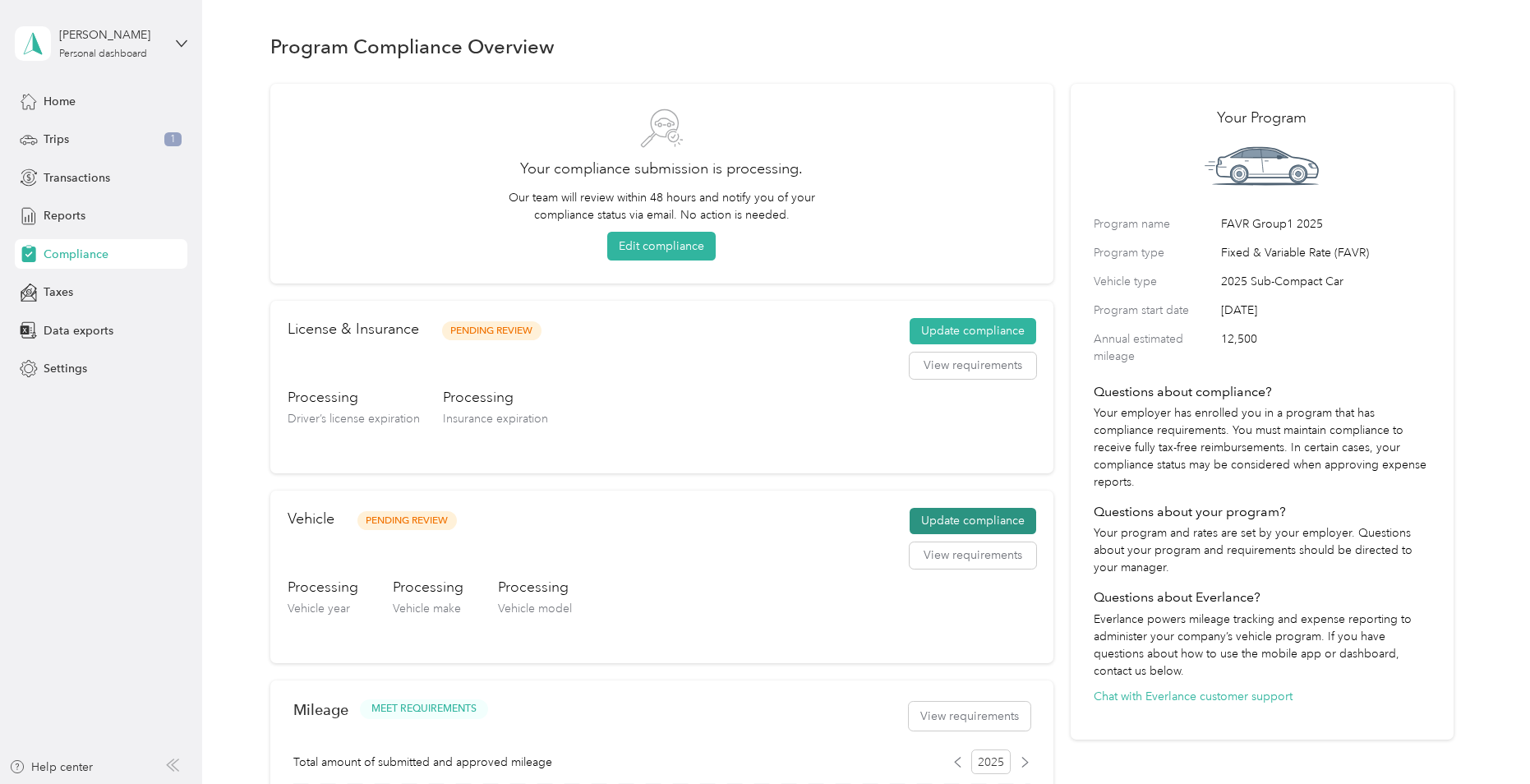
click at [1000, 521] on button "Update compliance" at bounding box center [973, 521] width 127 height 27
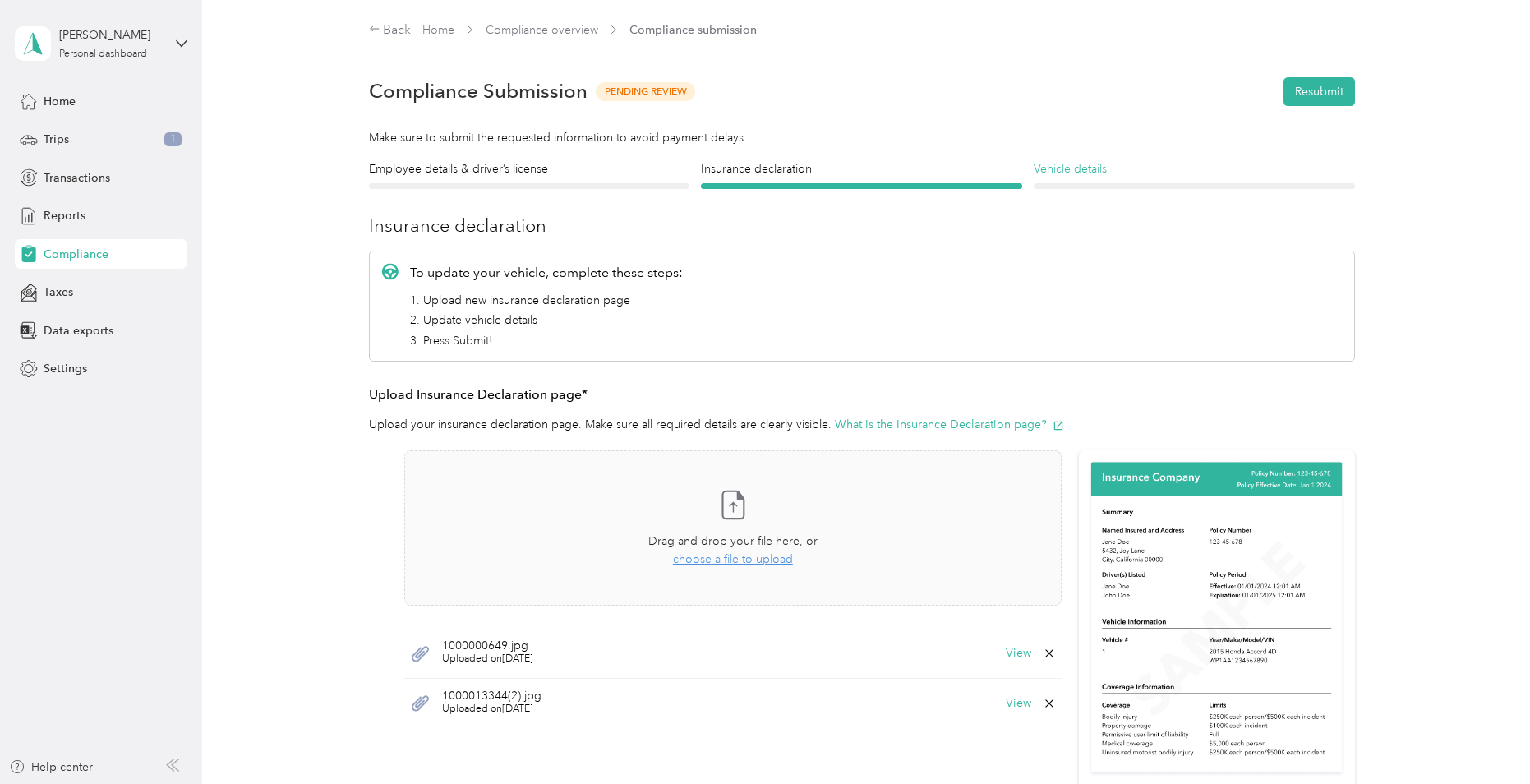
click at [1095, 171] on h4 "Vehicle details" at bounding box center [1194, 169] width 321 height 18
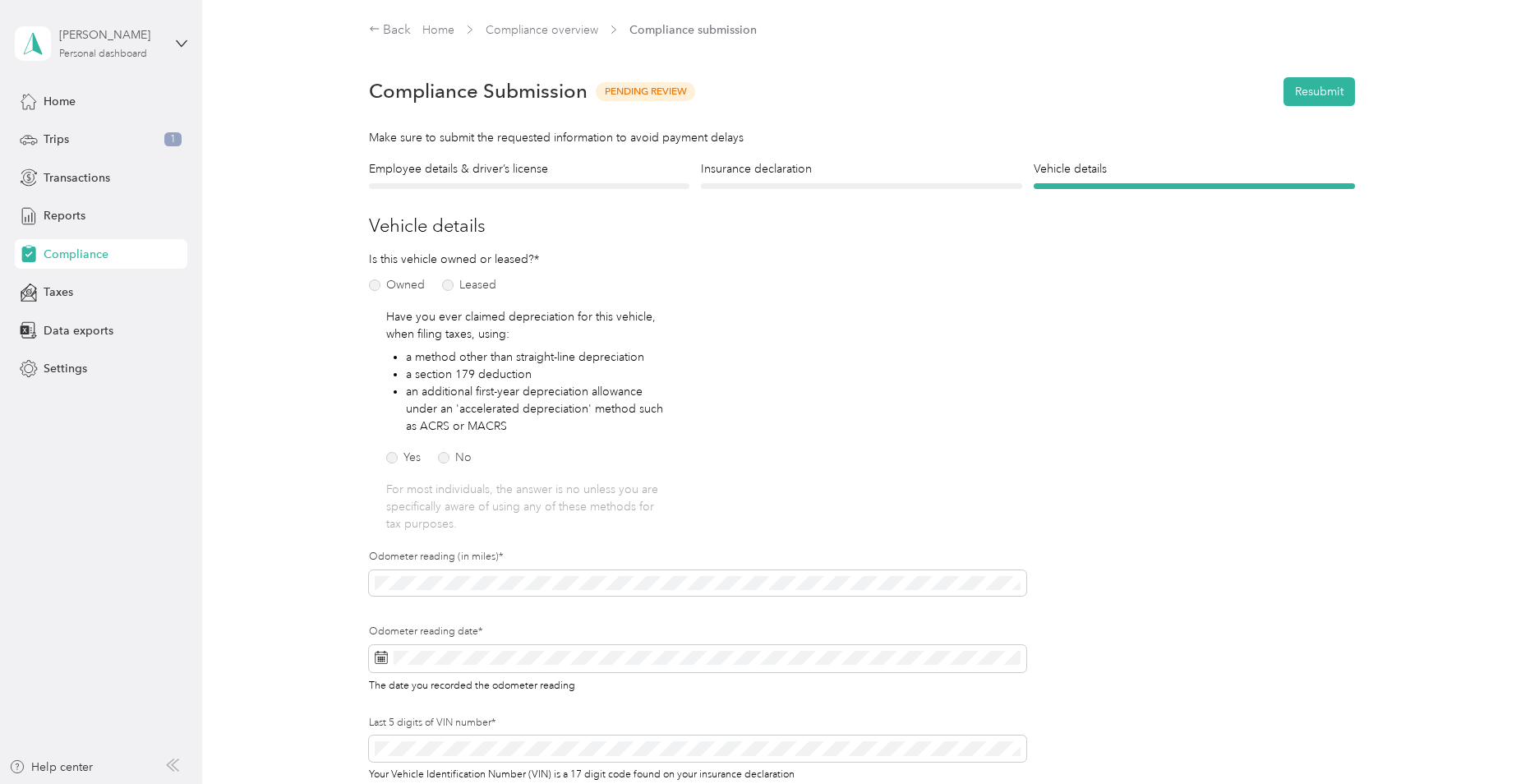
click at [115, 42] on div "[PERSON_NAME]" at bounding box center [110, 35] width 103 height 18
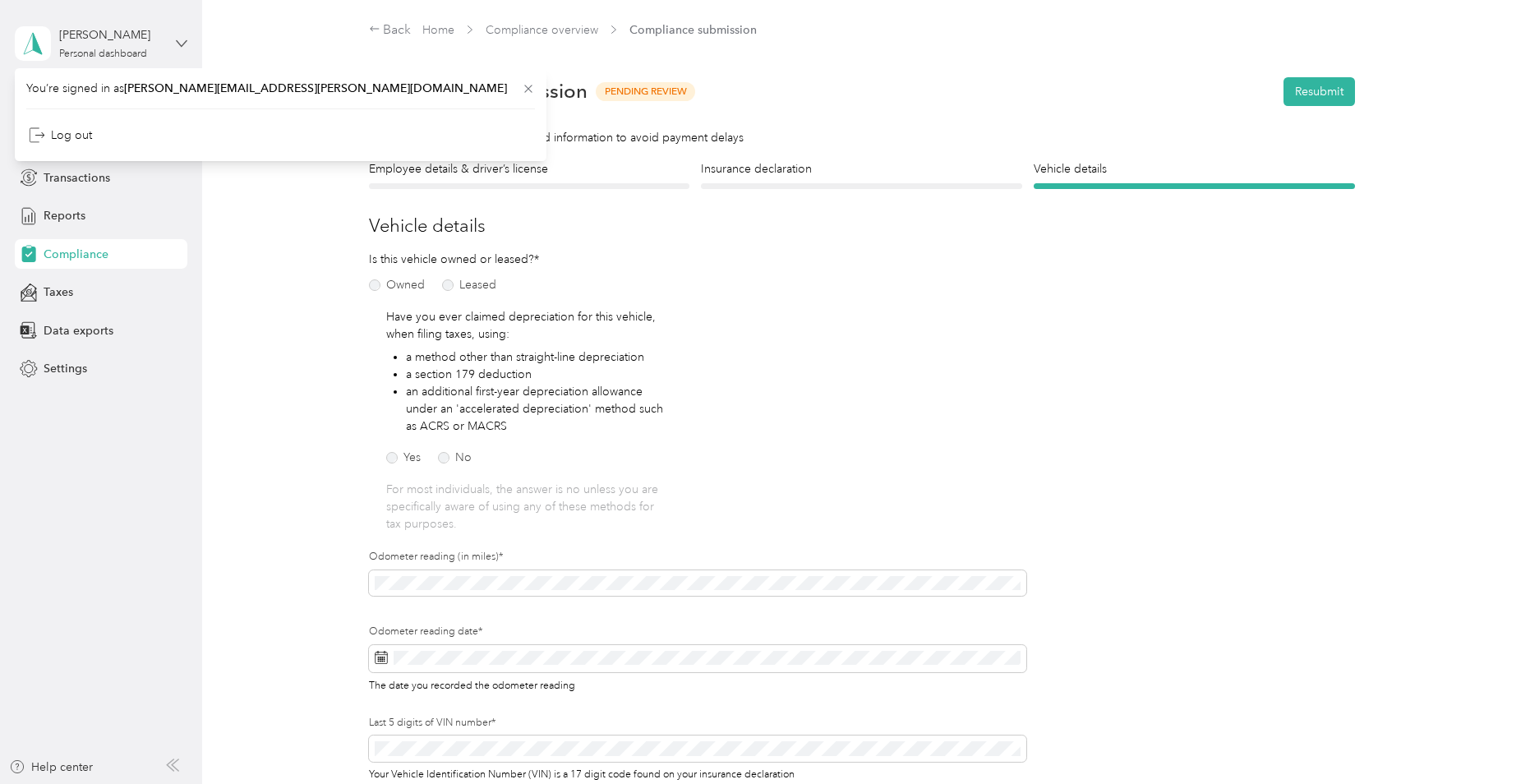
click at [186, 37] on icon at bounding box center [182, 43] width 12 height 12
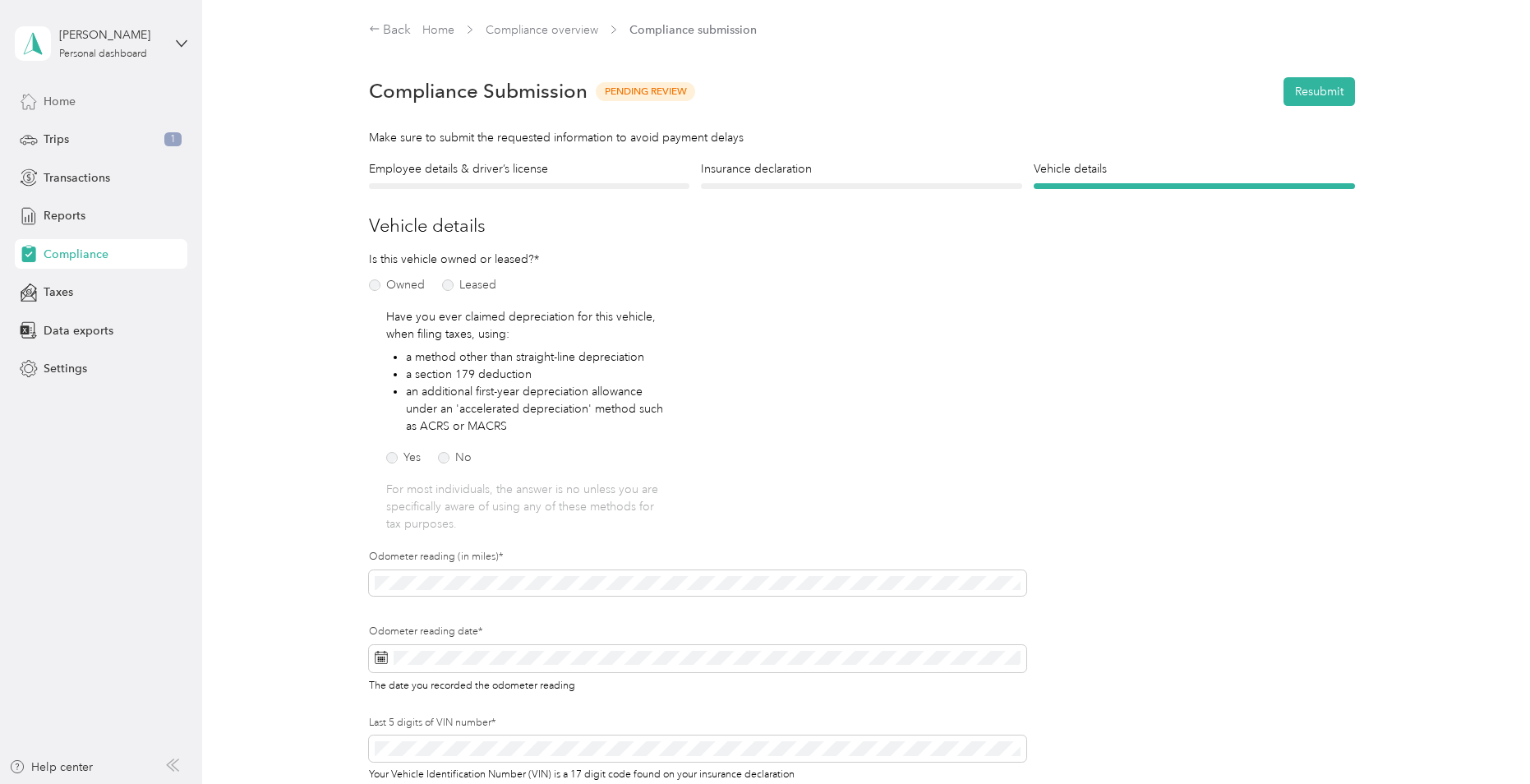
click at [83, 102] on div "Home" at bounding box center [101, 101] width 173 height 29
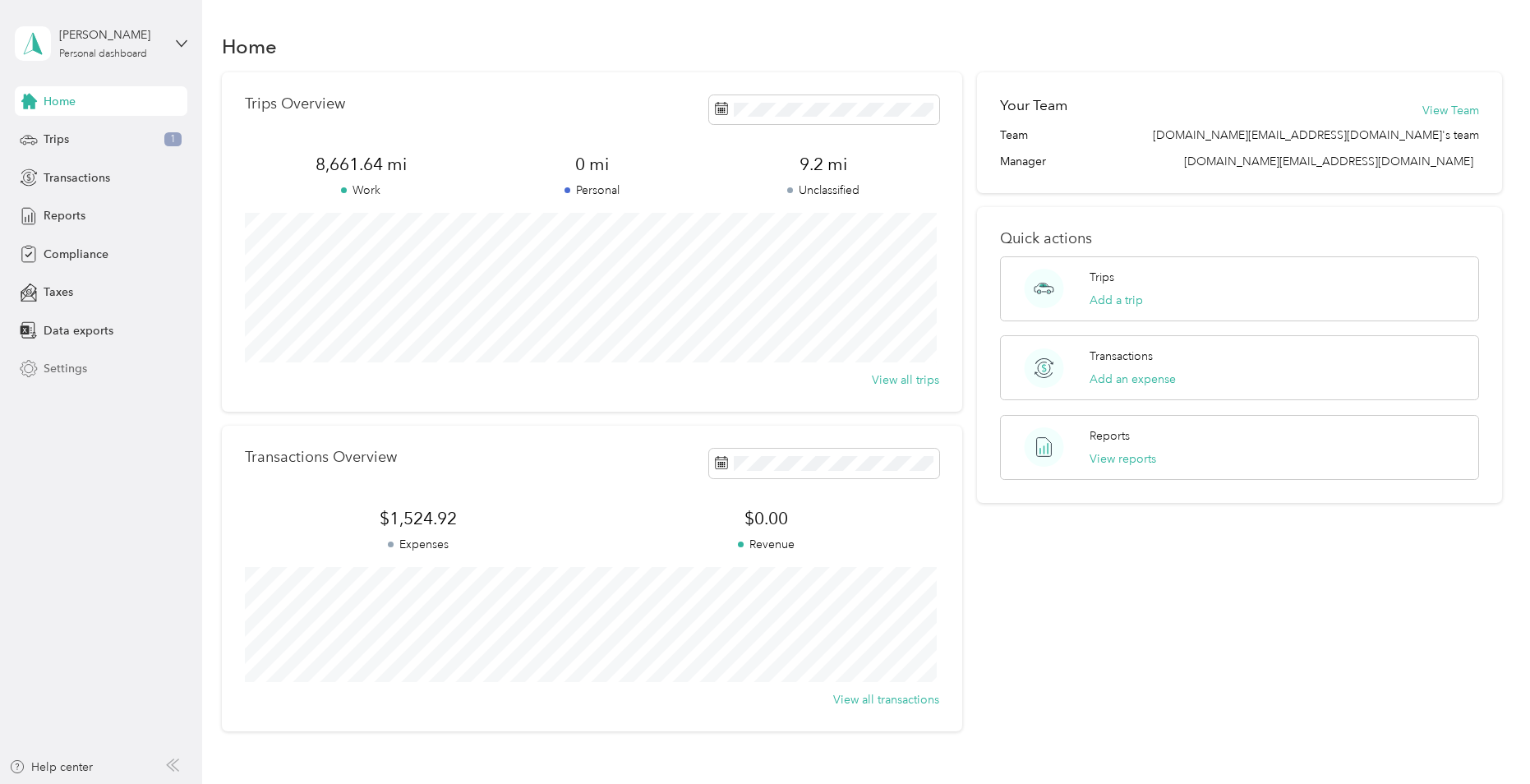
click at [66, 369] on span "Settings" at bounding box center [65, 368] width 43 height 18
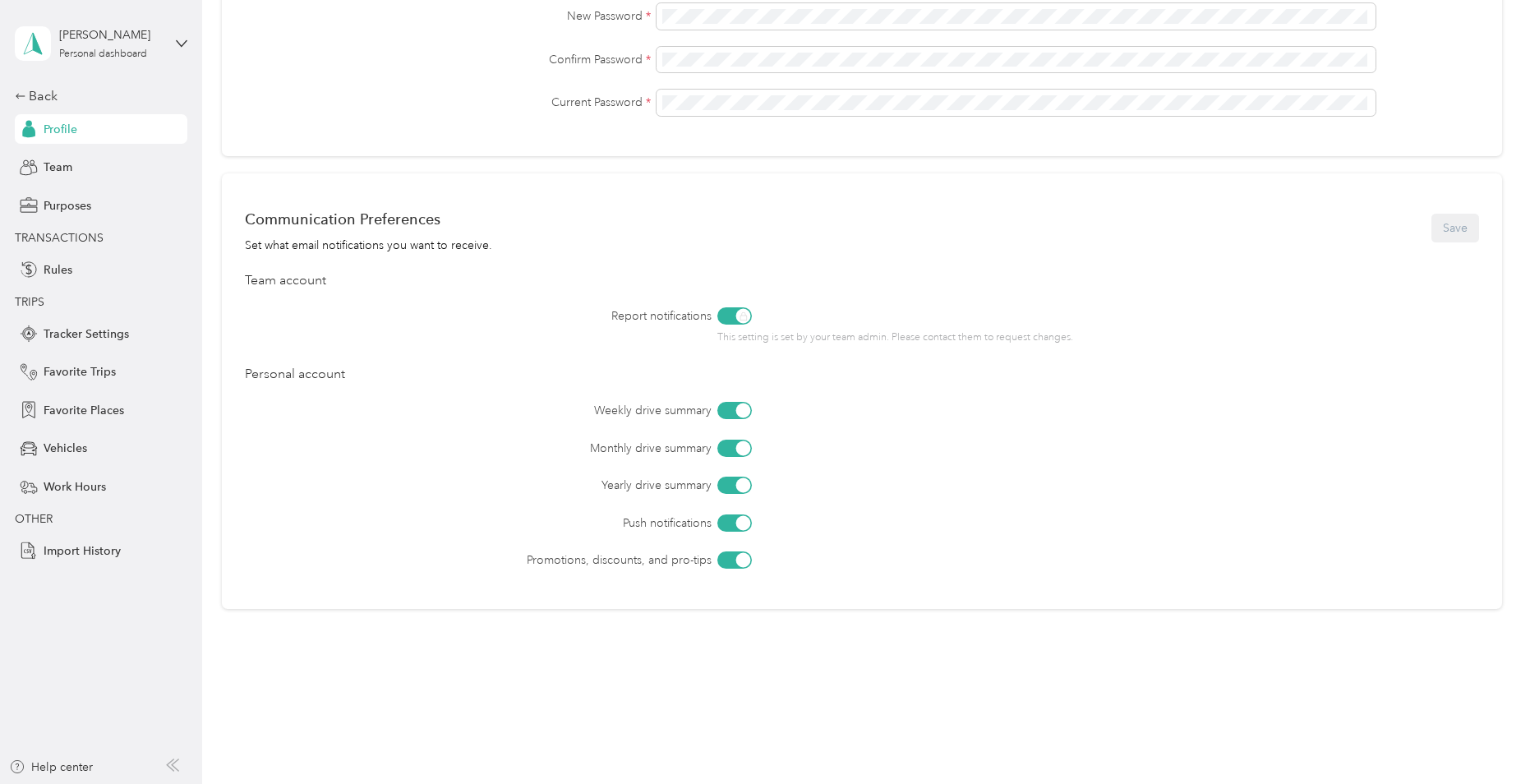
scroll to position [527, 0]
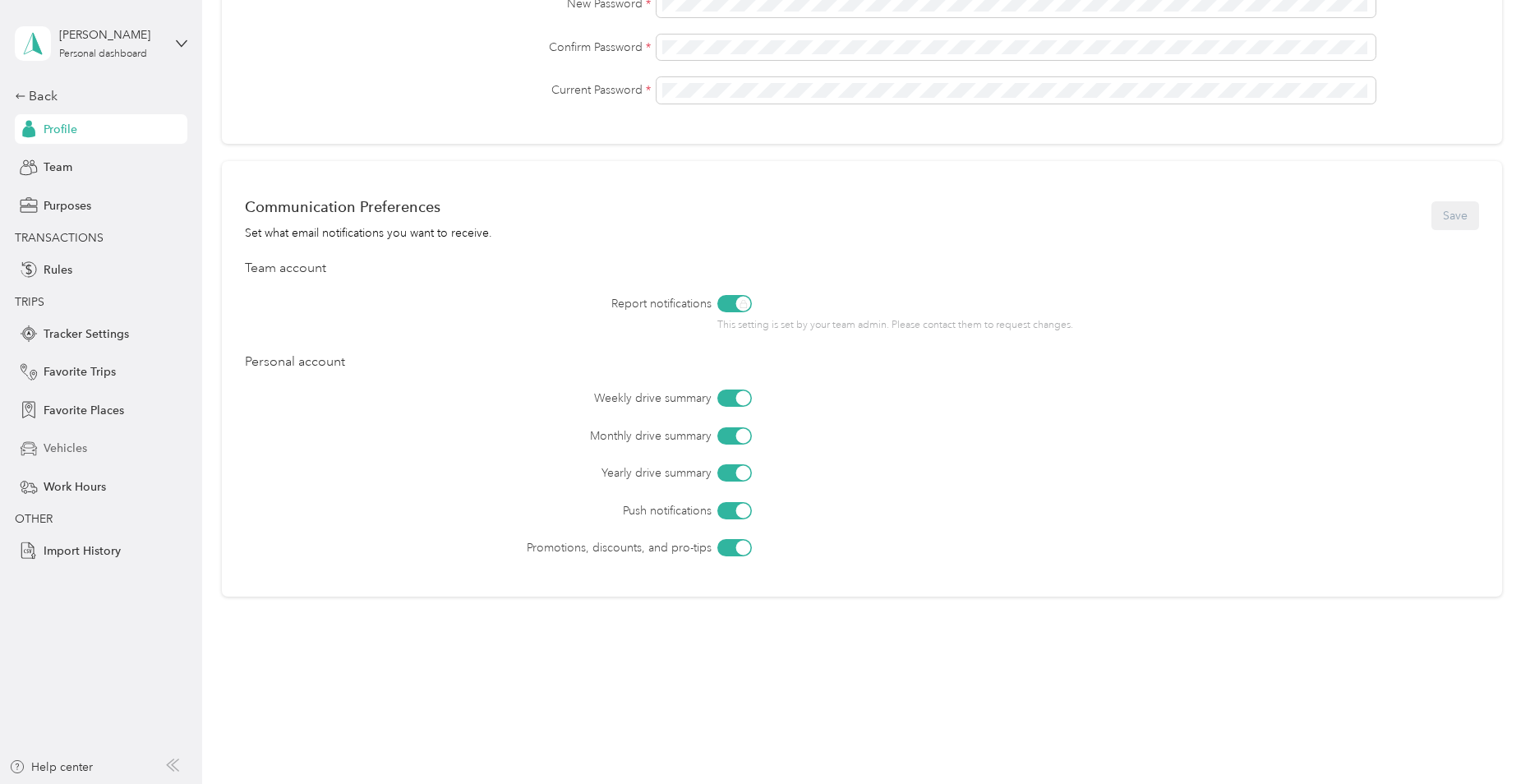
click at [90, 445] on div "Vehicles" at bounding box center [101, 449] width 173 height 29
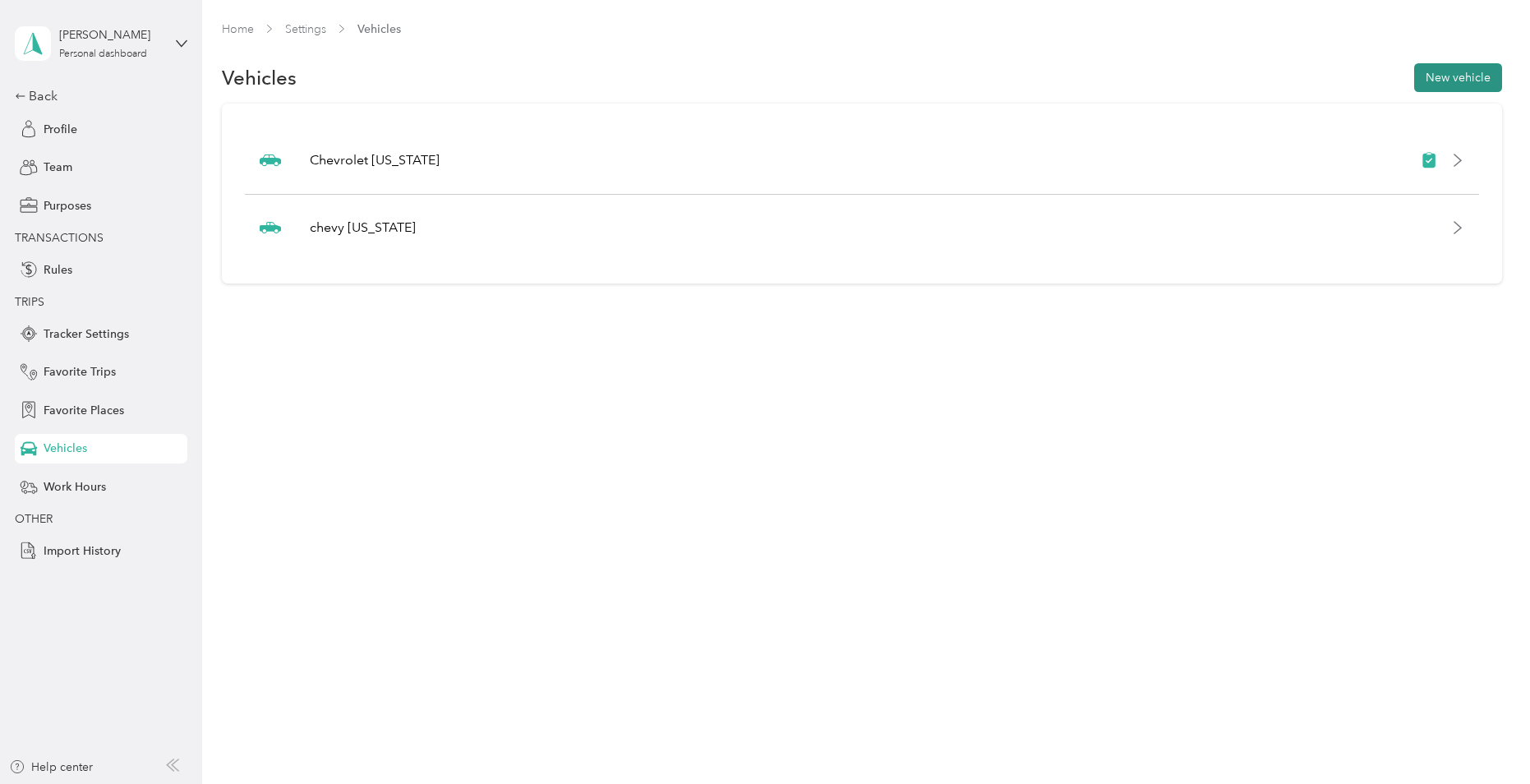
click at [1465, 84] on button "New vehicle" at bounding box center [1457, 77] width 87 height 28
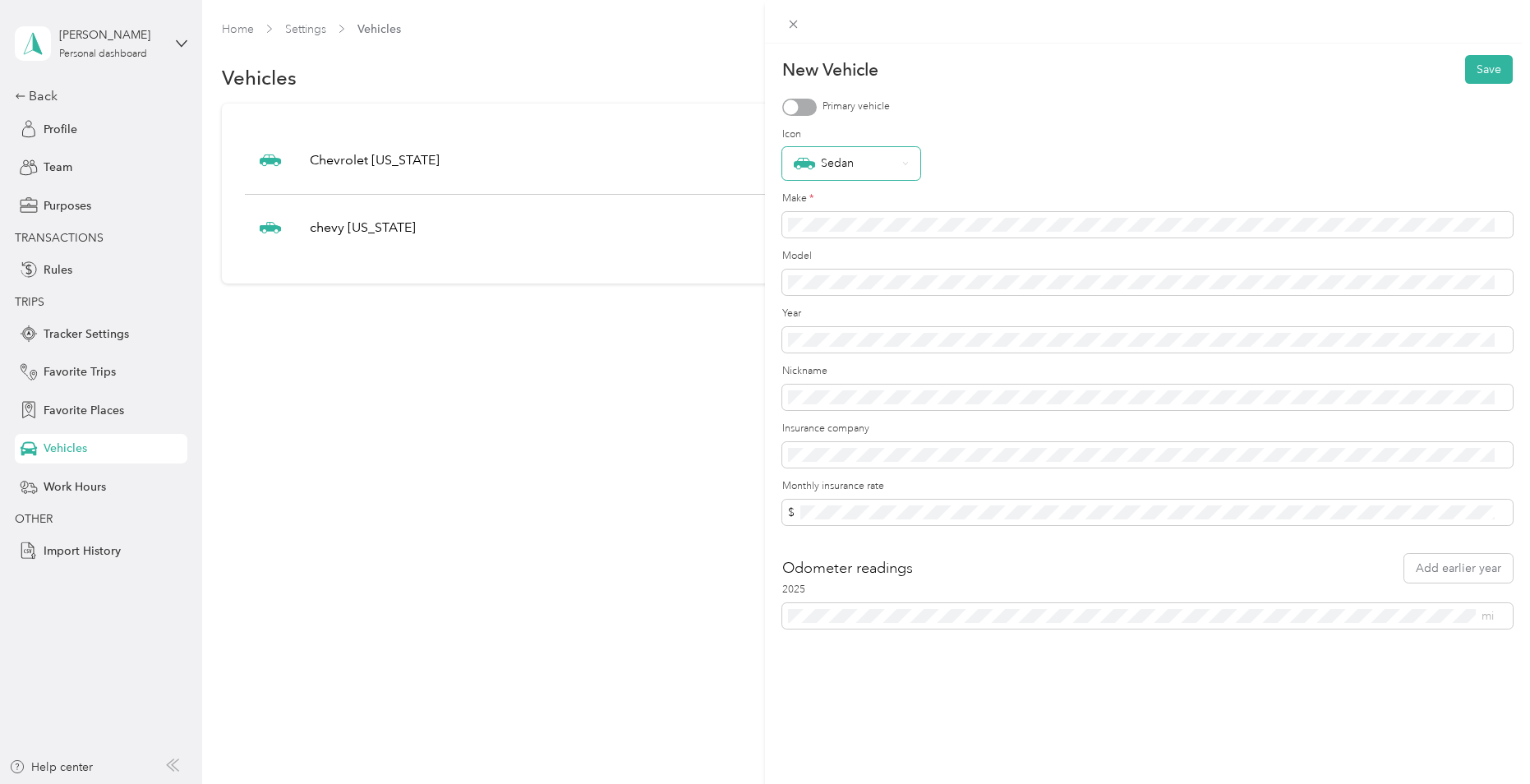
click at [908, 163] on icon at bounding box center [905, 163] width 7 height 7
click at [861, 400] on li "Sedan" at bounding box center [851, 394] width 138 height 32
click at [645, 618] on div "New Vehicle Save Primary vehicle Icon Sedan Make * Model Year Nickname Insuranc…" at bounding box center [765, 392] width 1530 height 784
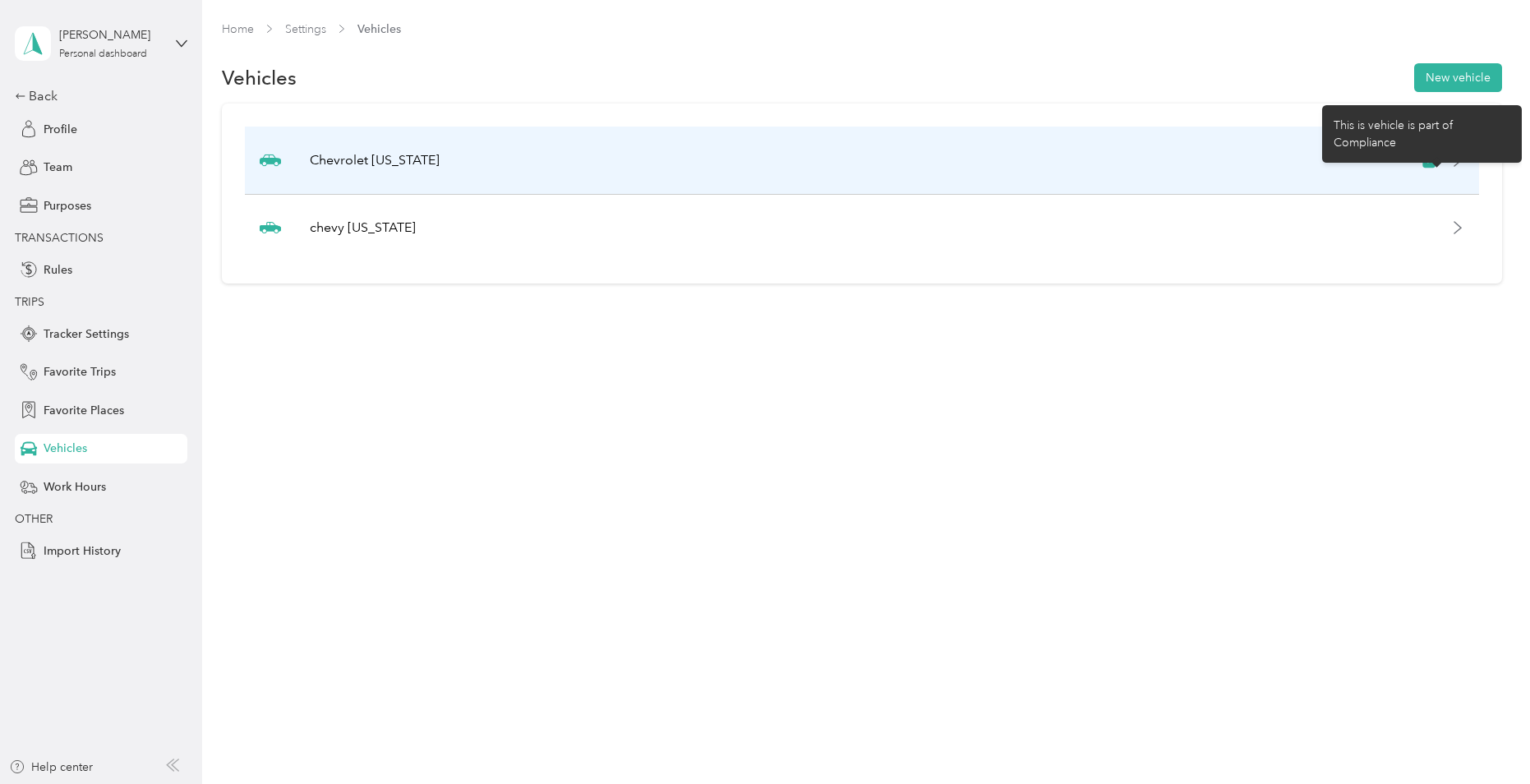
click at [1435, 159] on icon at bounding box center [1428, 160] width 13 height 14
click at [1458, 168] on div at bounding box center [1443, 160] width 44 height 17
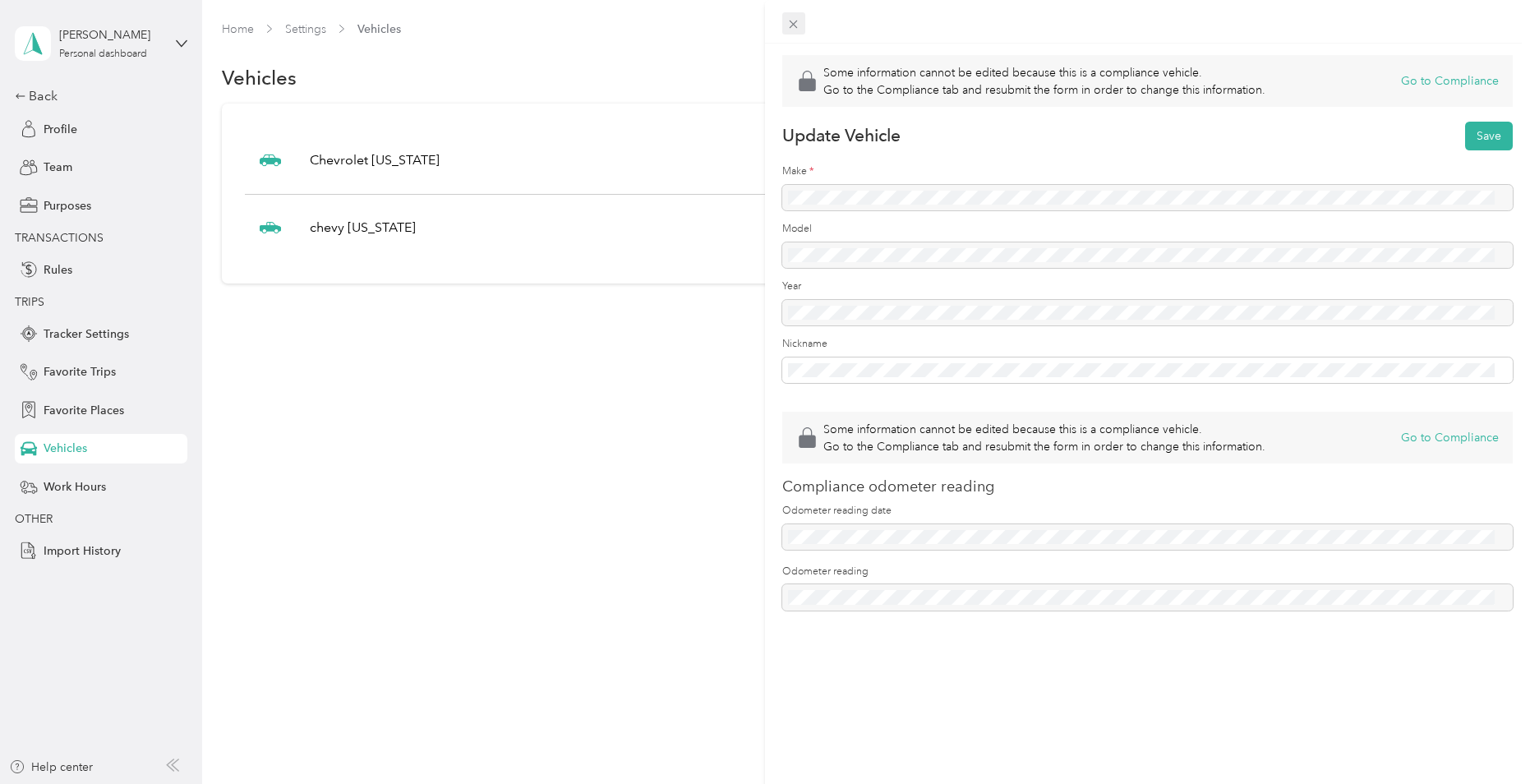
click at [795, 18] on icon at bounding box center [793, 25] width 14 height 14
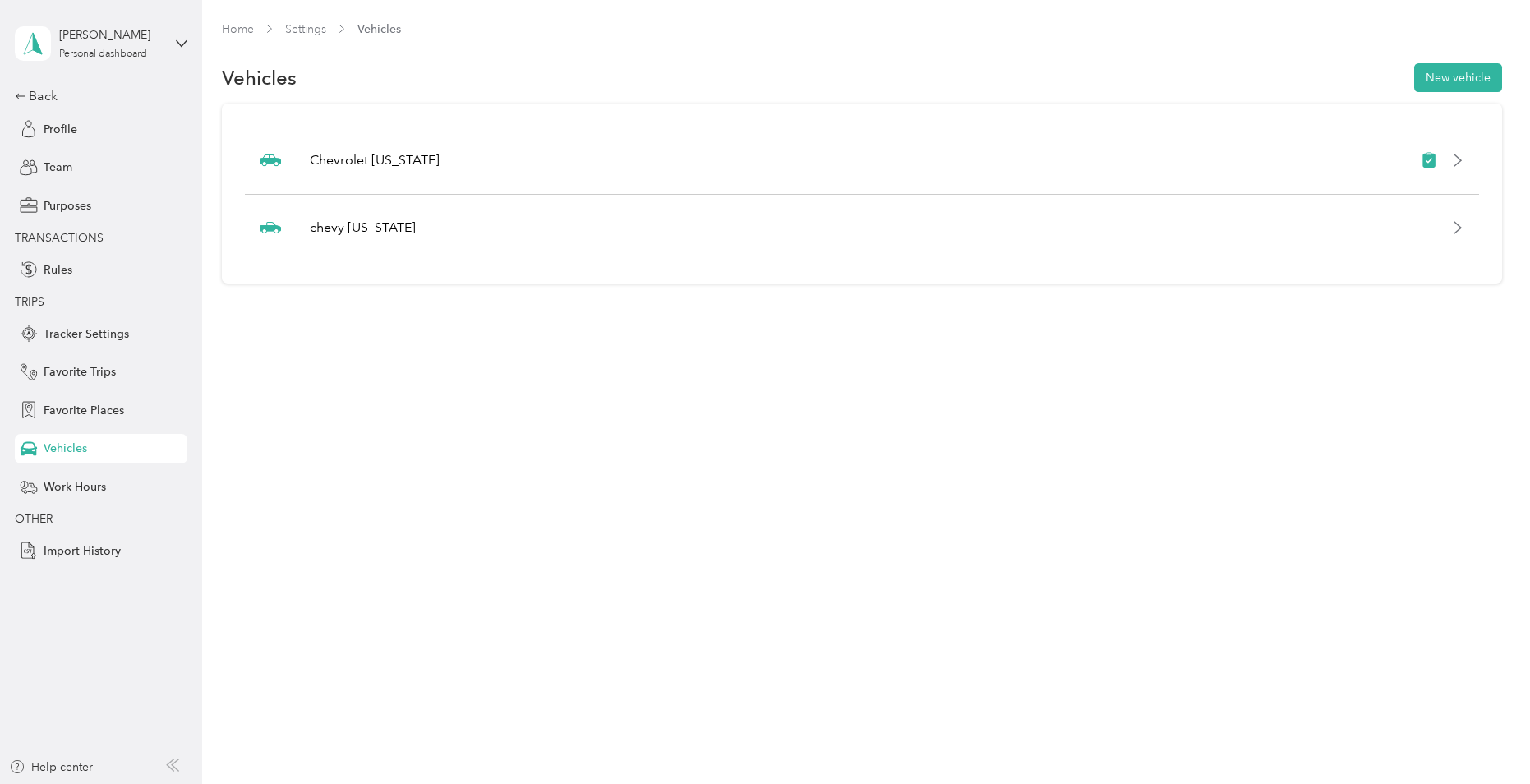
drag, startPoint x: 1458, startPoint y: 163, endPoint x: 881, endPoint y: 531, distance: 684.4
click at [881, 531] on div "Home Settings Vehicles Vehicles New vehicle Chevrolet [US_STATE] chevy [US_STAT…" at bounding box center [862, 392] width 1320 height 784
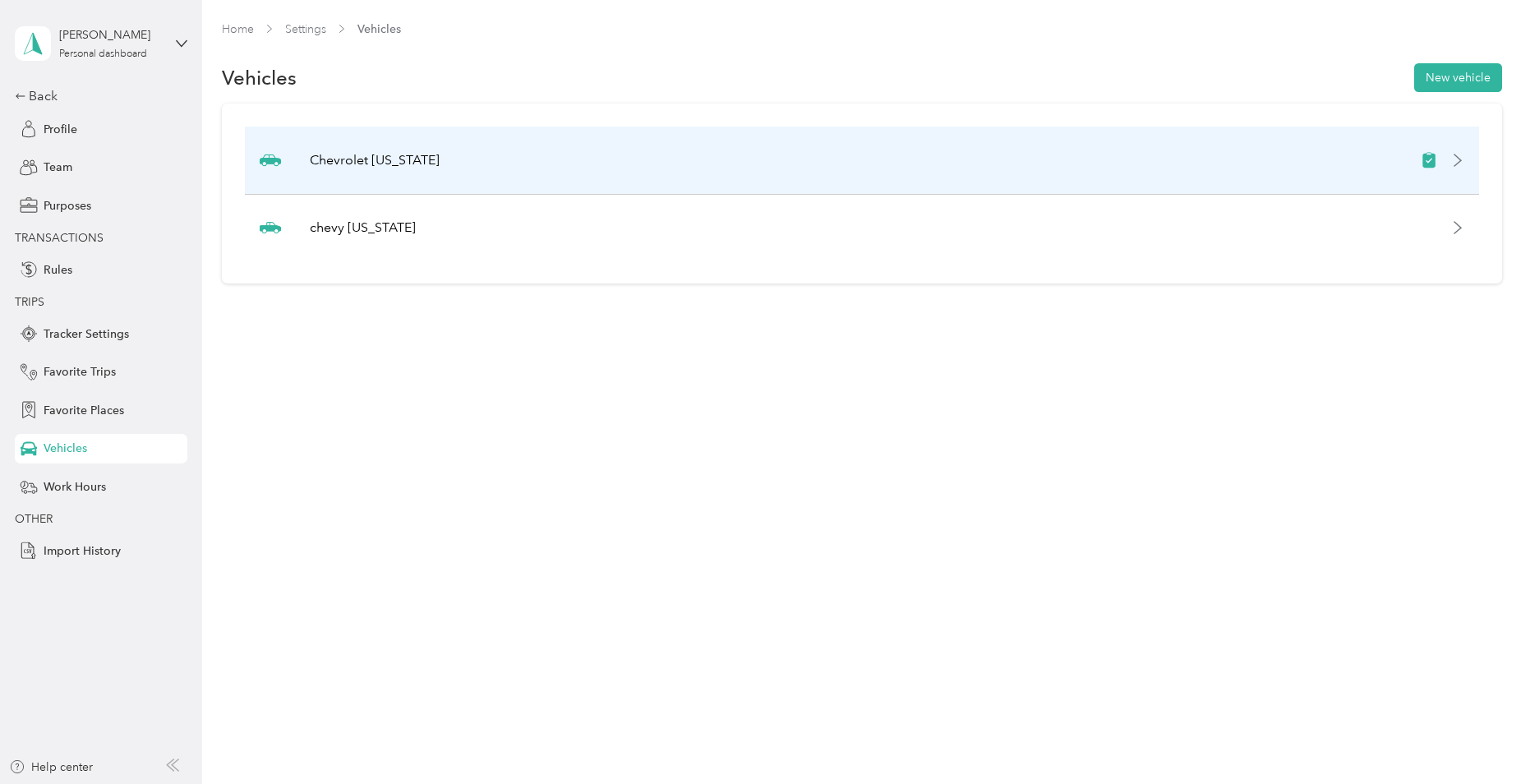
click at [1461, 159] on icon at bounding box center [1457, 159] width 13 height 13
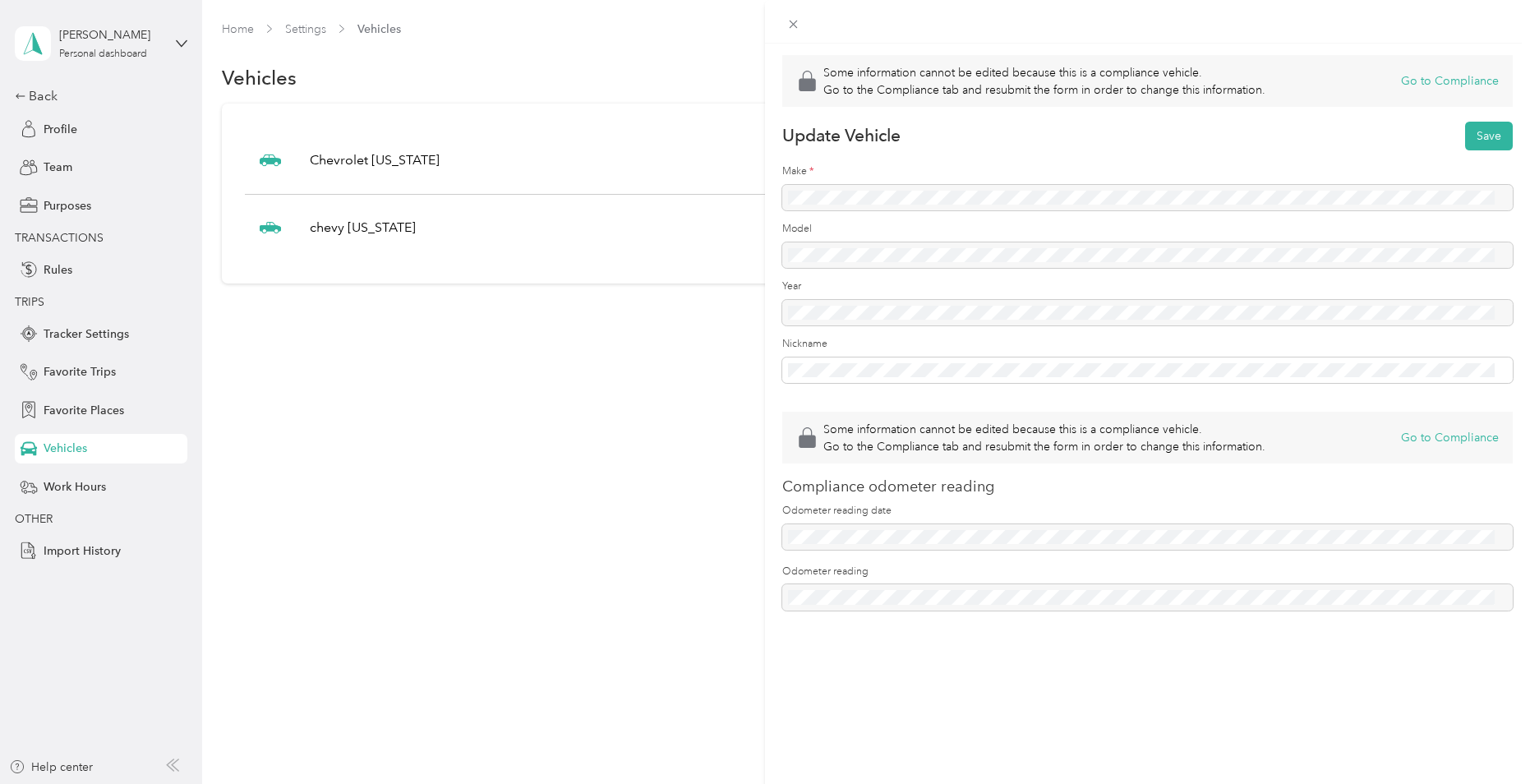
click at [646, 415] on div "Some information cannot be edited because this is a compliance vehicle. Go to t…" at bounding box center [765, 392] width 1530 height 784
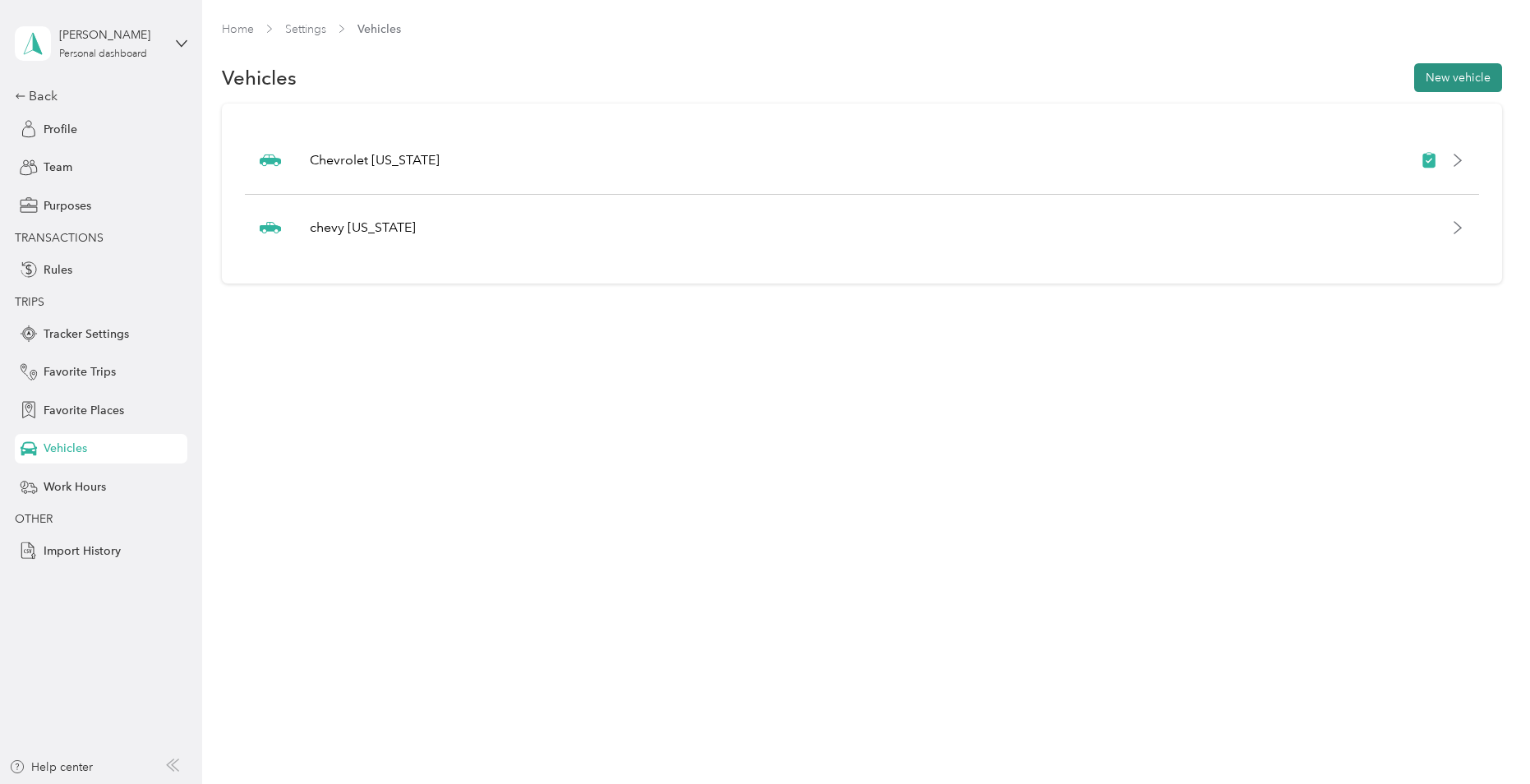
click at [1433, 81] on button "New vehicle" at bounding box center [1457, 77] width 87 height 28
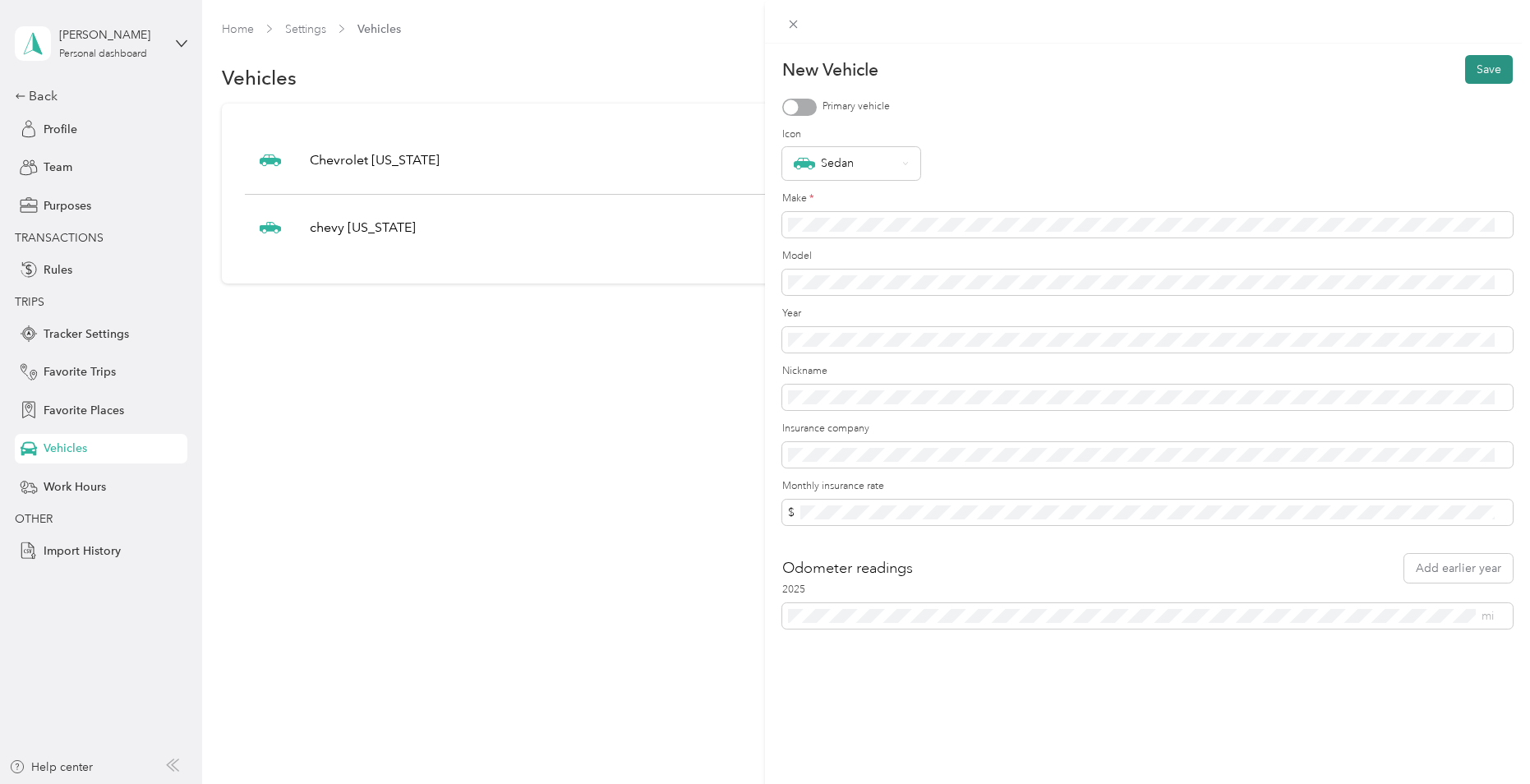
click at [1472, 68] on button "Save" at bounding box center [1489, 69] width 48 height 28
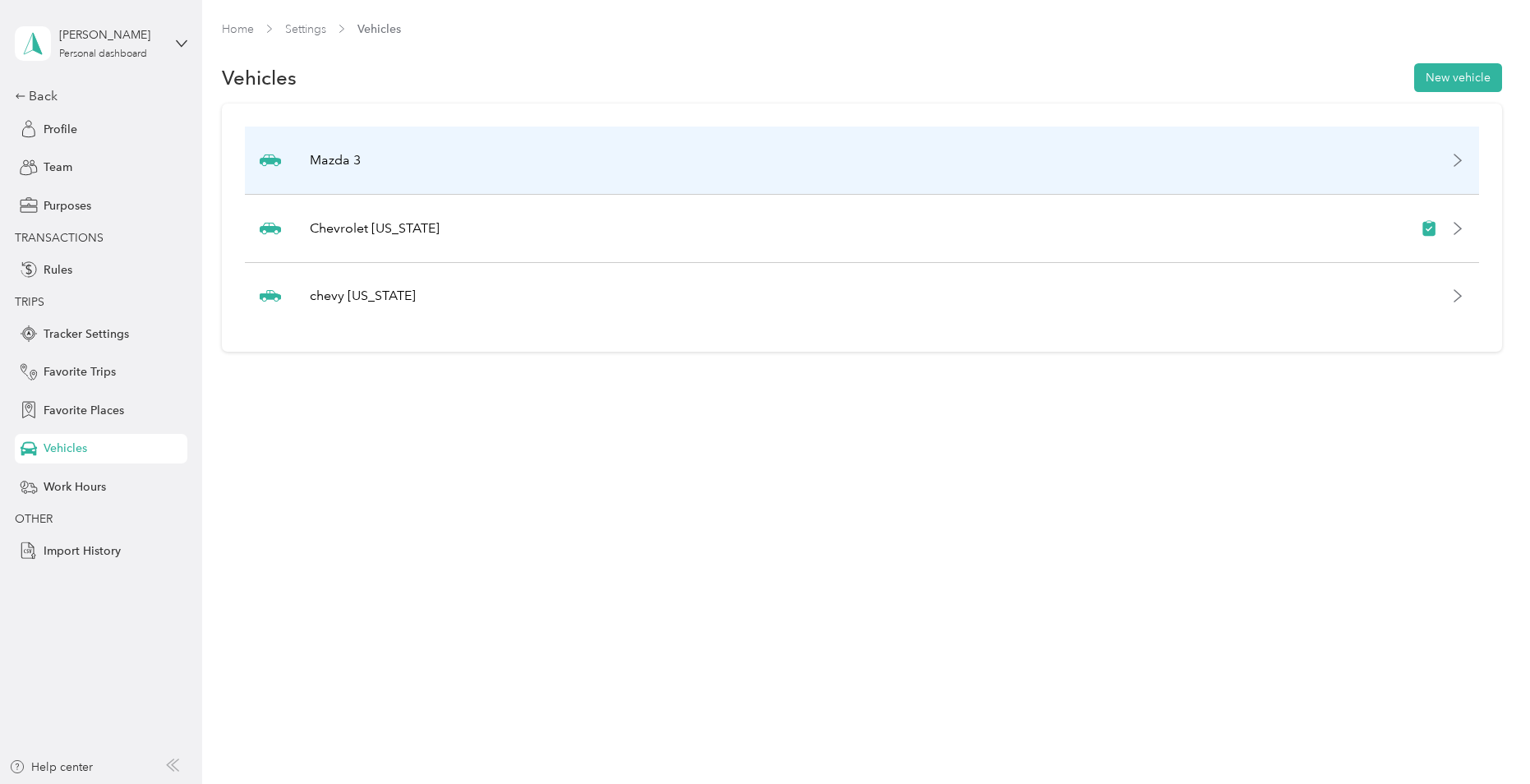
click at [854, 152] on div "Mazda 3" at bounding box center [861, 160] width 1233 height 68
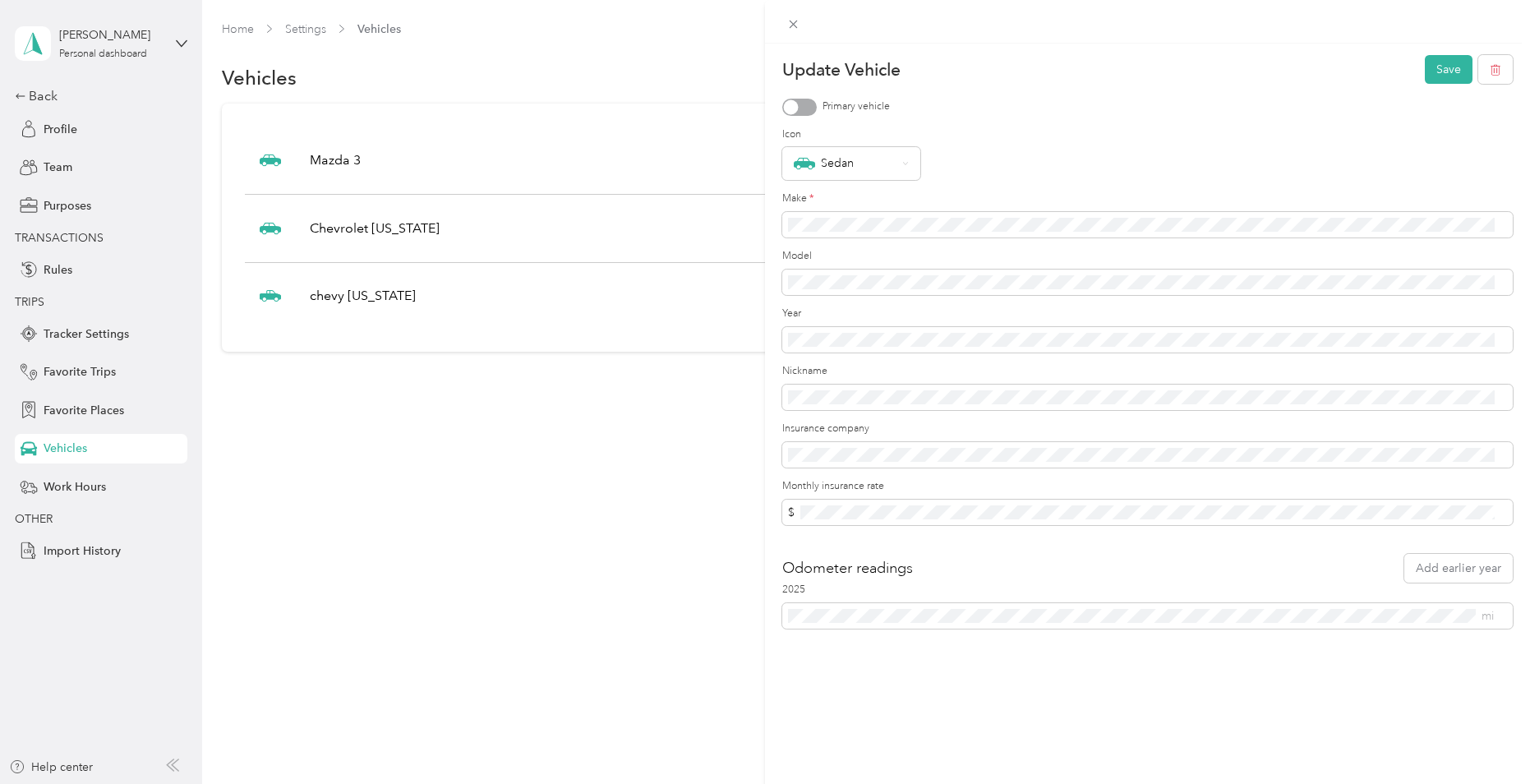
click at [790, 107] on div at bounding box center [791, 106] width 15 height 15
click at [1438, 73] on button "Save" at bounding box center [1448, 69] width 48 height 28
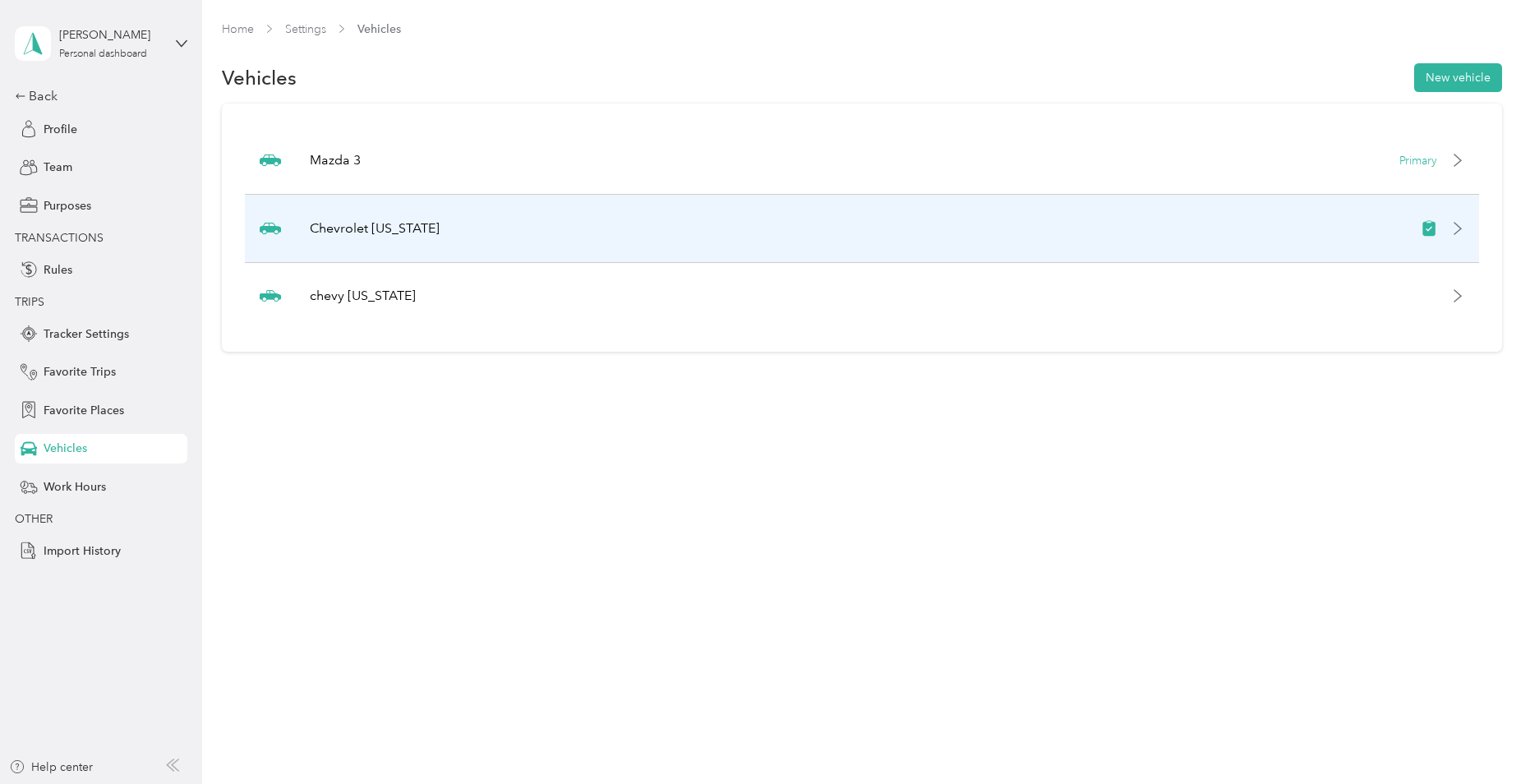
click at [373, 228] on p "Chevrolet [US_STATE]" at bounding box center [374, 228] width 130 height 20
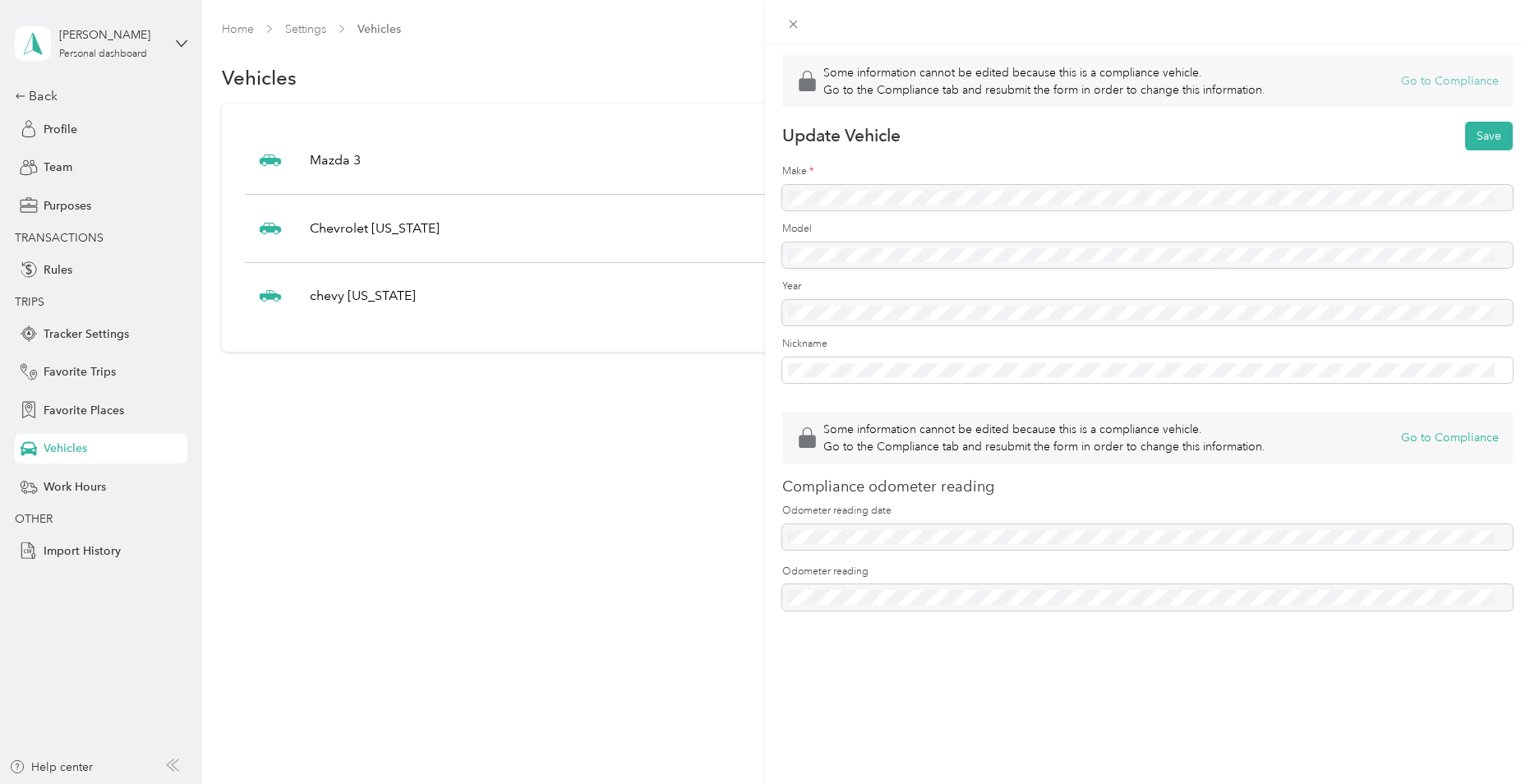
click at [1424, 83] on button "Go to Compliance" at bounding box center [1450, 82] width 98 height 18
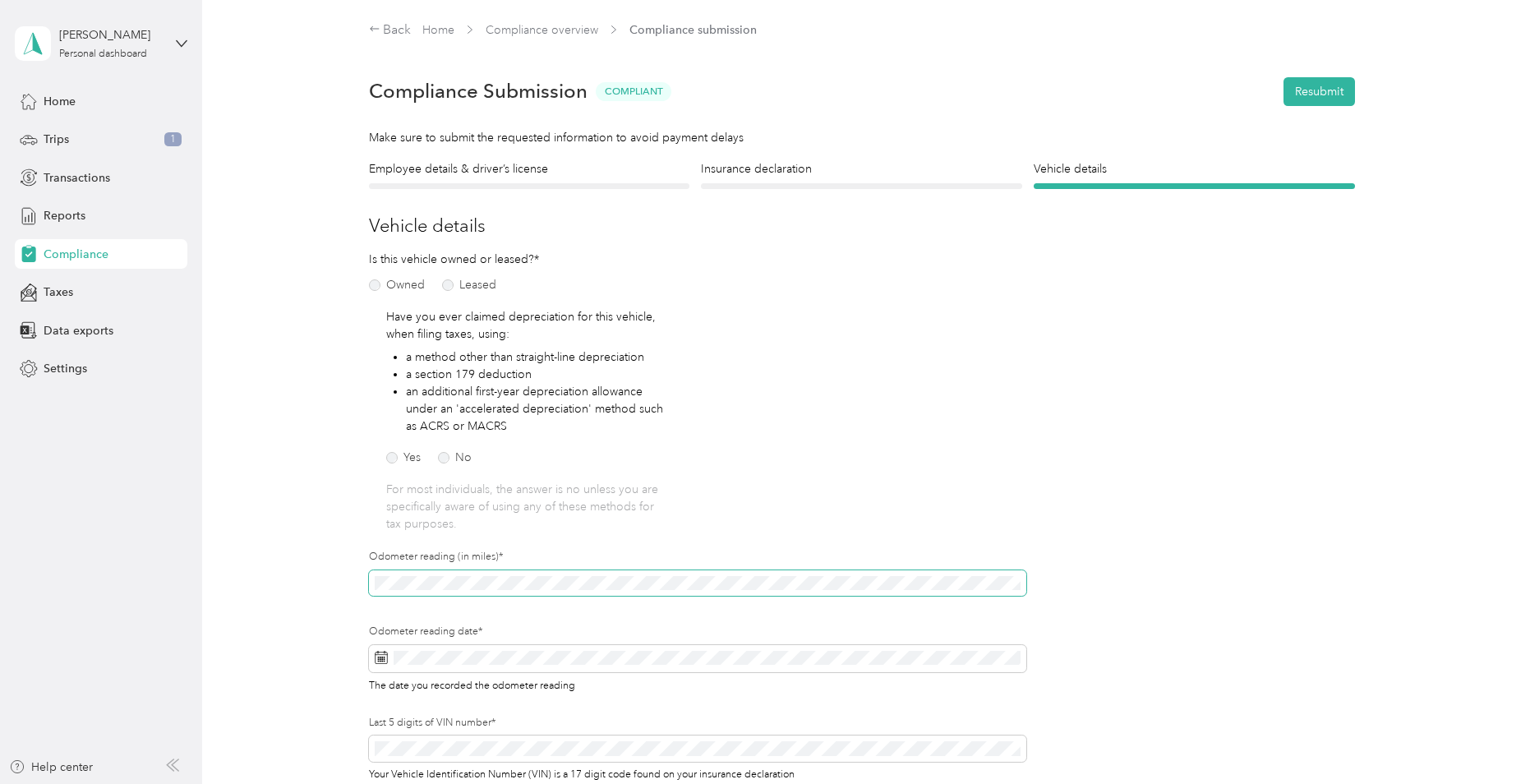
click at [334, 582] on div "Employee details & driver’s license License Insurance declaration Insurance Veh…" at bounding box center [862, 502] width 1183 height 685
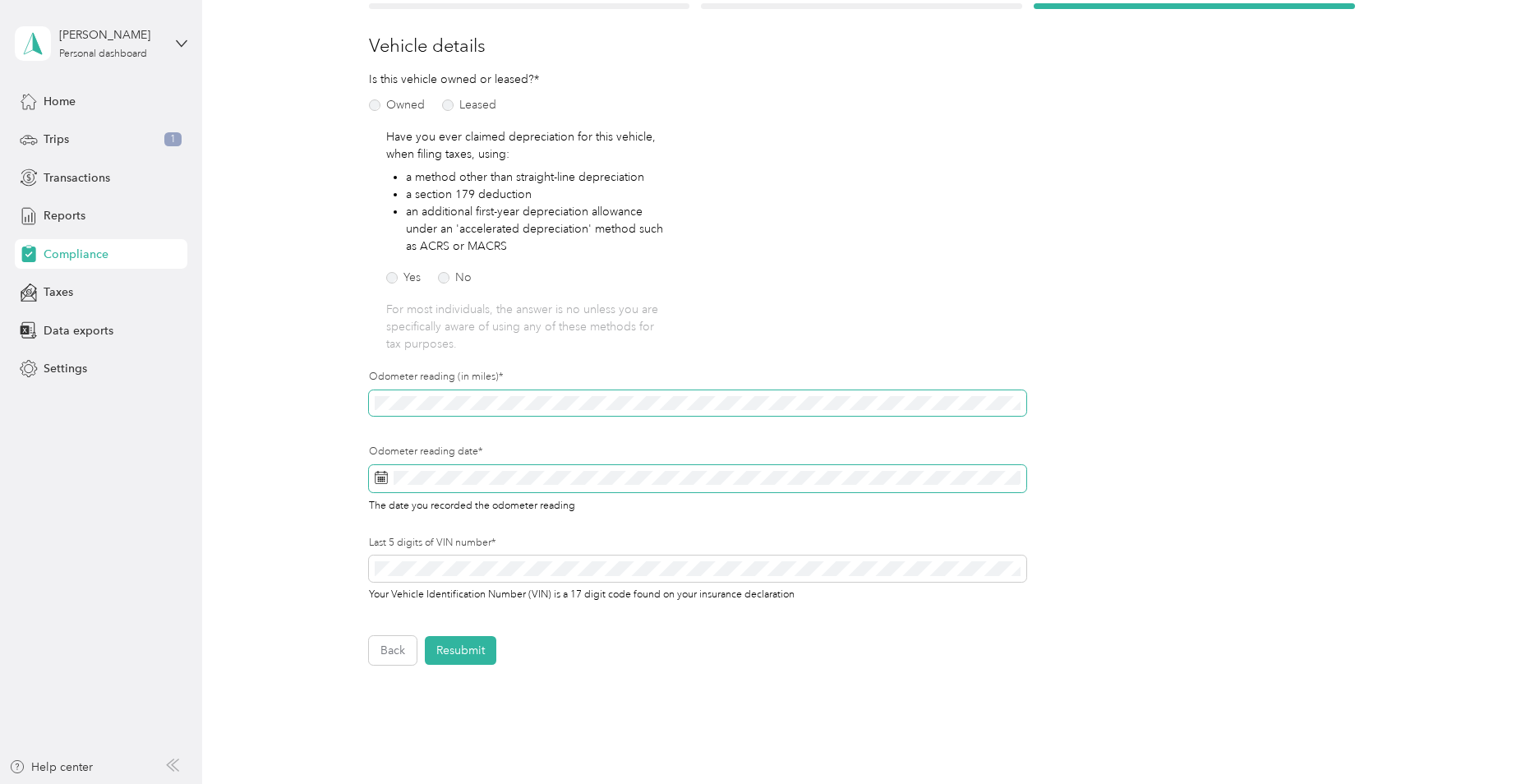
scroll to position [247, 0]
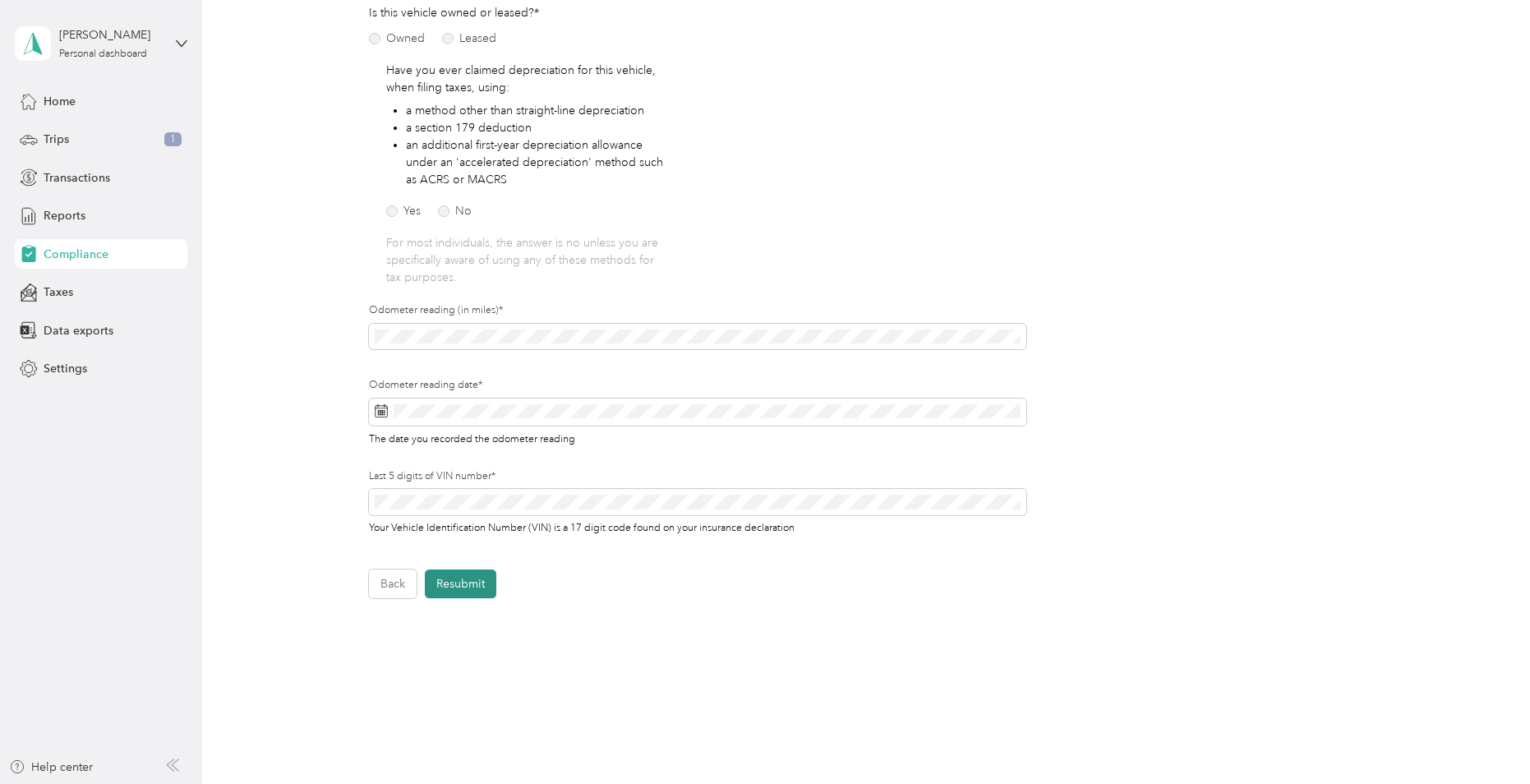
click at [473, 585] on button "Resubmit" at bounding box center [460, 583] width 72 height 28
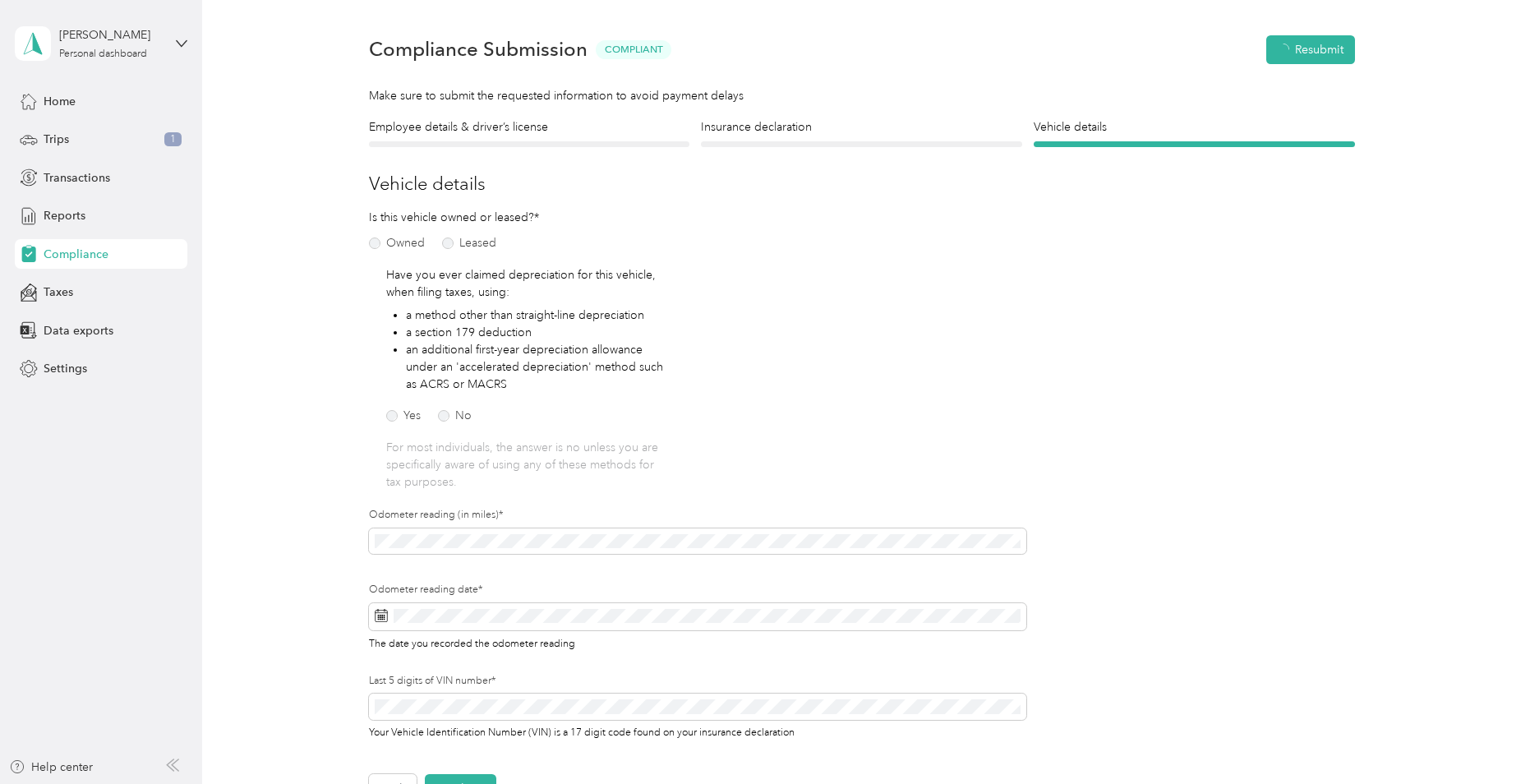
scroll to position [21, 0]
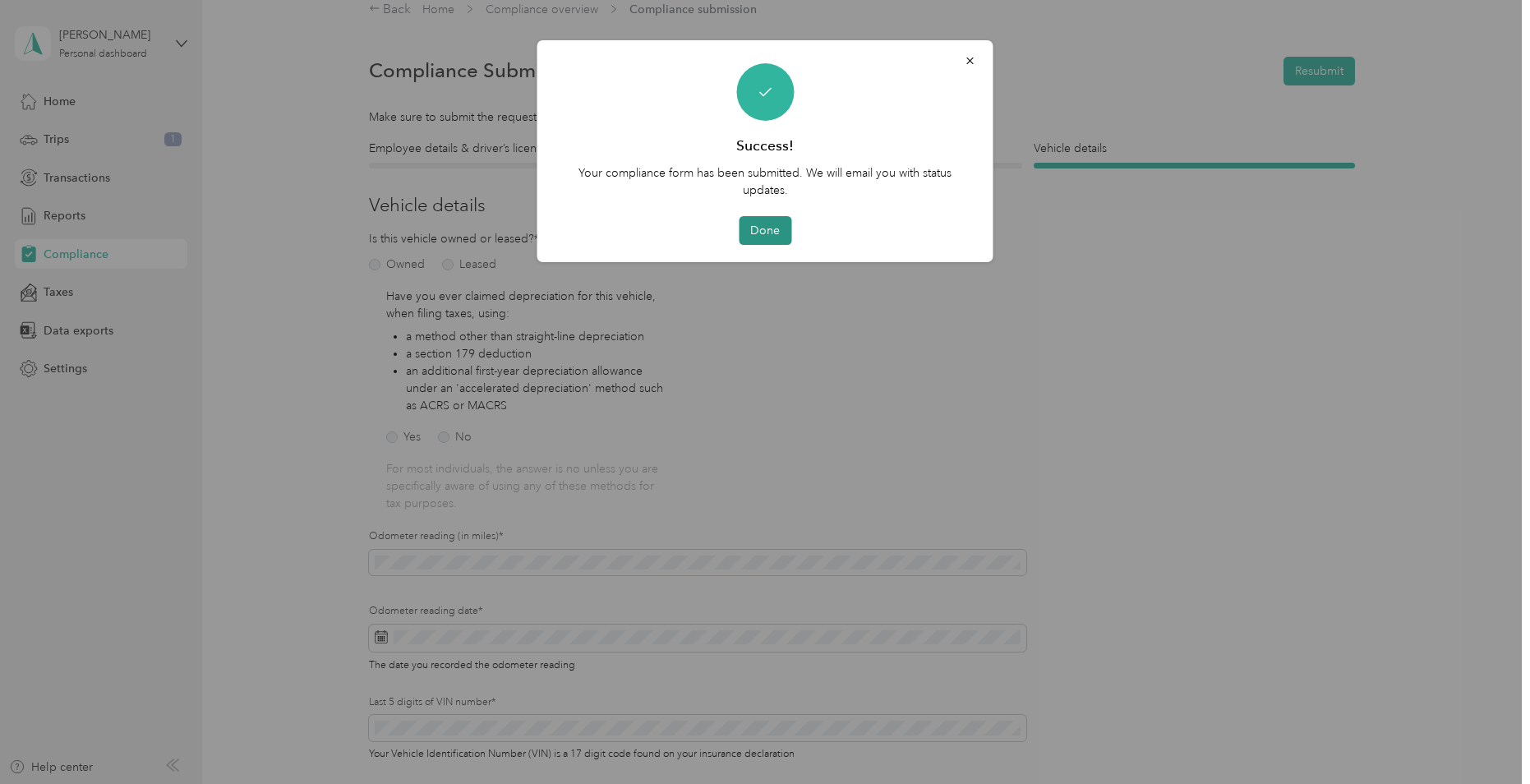
click at [773, 229] on button "Done" at bounding box center [765, 230] width 53 height 28
